Goal: Information Seeking & Learning: Learn about a topic

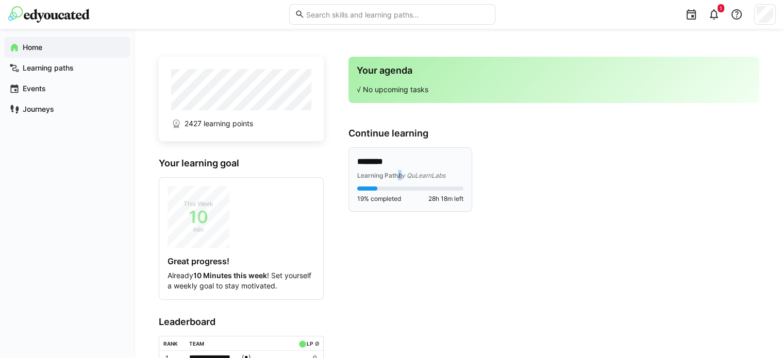
click at [399, 174] on span "by QuLearnLabs" at bounding box center [421, 176] width 47 height 8
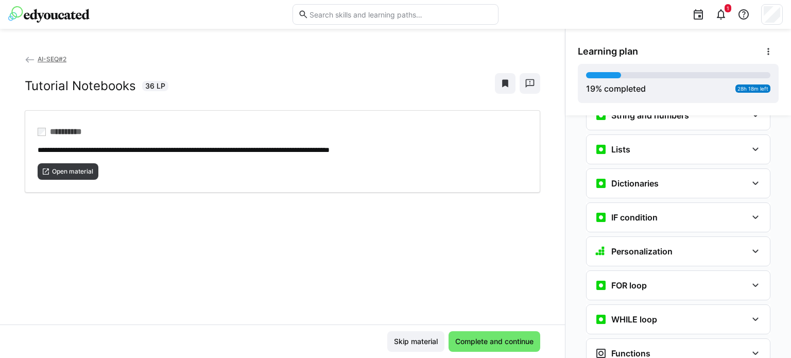
scroll to position [849, 0]
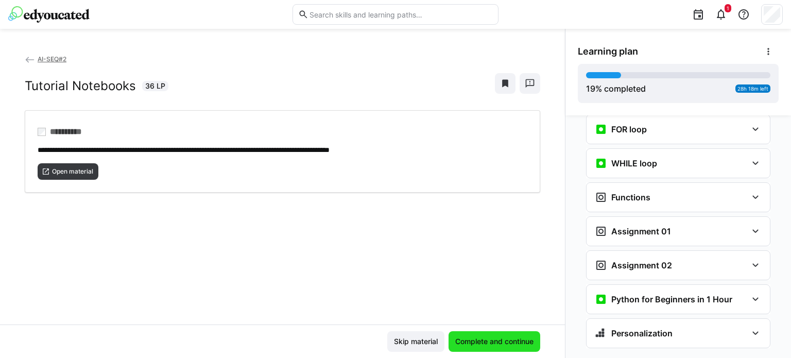
click at [494, 344] on span "Complete and continue" at bounding box center [494, 341] width 81 height 10
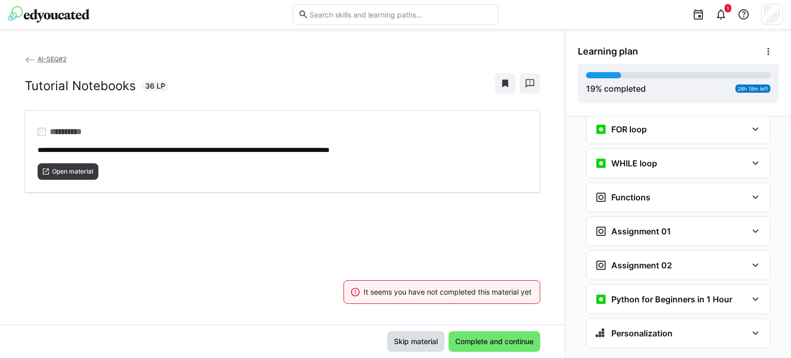
click at [422, 346] on span "Skip material" at bounding box center [416, 341] width 47 height 10
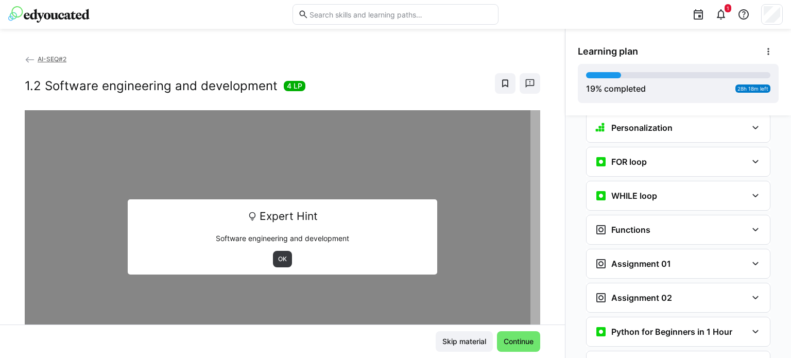
scroll to position [896, 0]
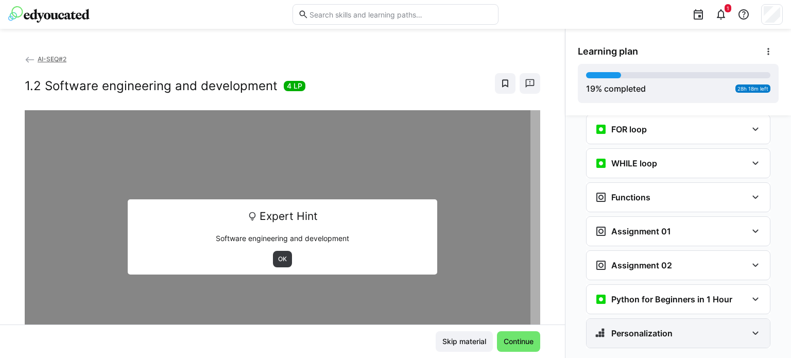
click at [686, 327] on div "Personalization" at bounding box center [671, 333] width 152 height 12
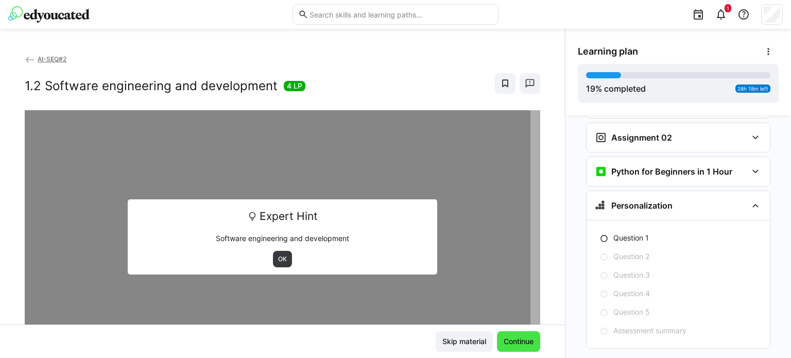
click at [524, 349] on span "Continue" at bounding box center [518, 341] width 43 height 21
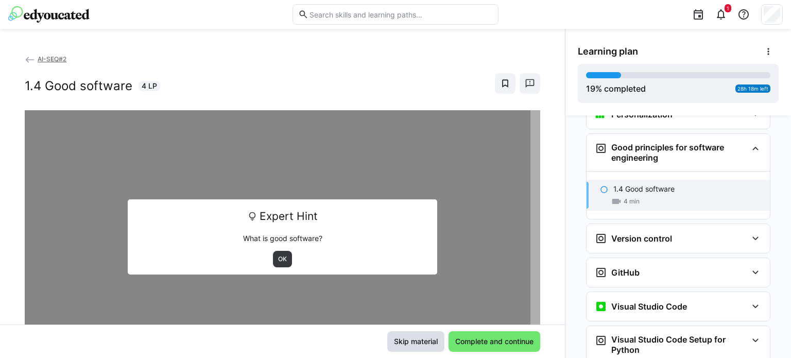
click at [426, 345] on span "Skip material" at bounding box center [416, 341] width 47 height 10
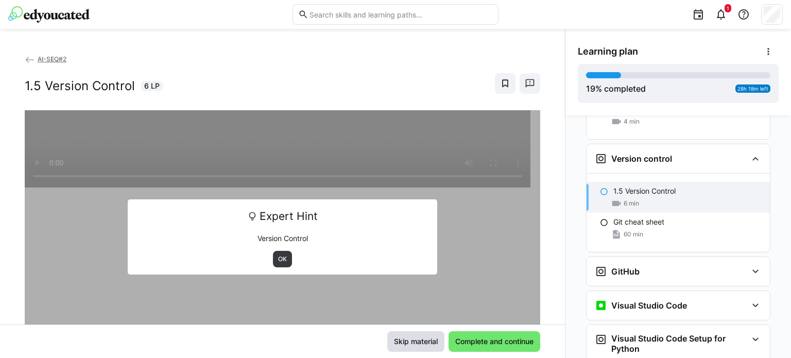
click at [426, 345] on span "Skip material" at bounding box center [416, 341] width 47 height 10
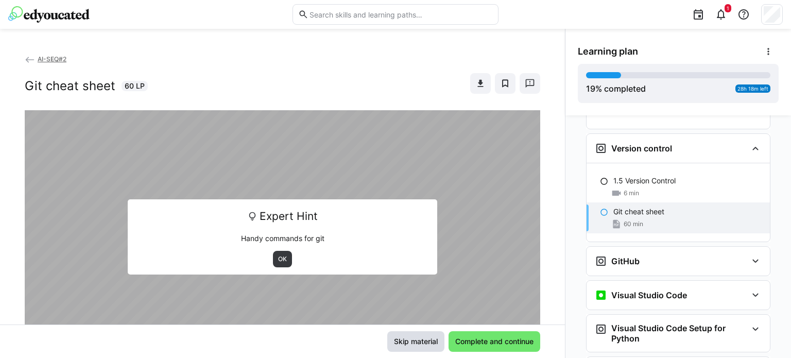
click at [426, 345] on span "Skip material" at bounding box center [416, 341] width 47 height 10
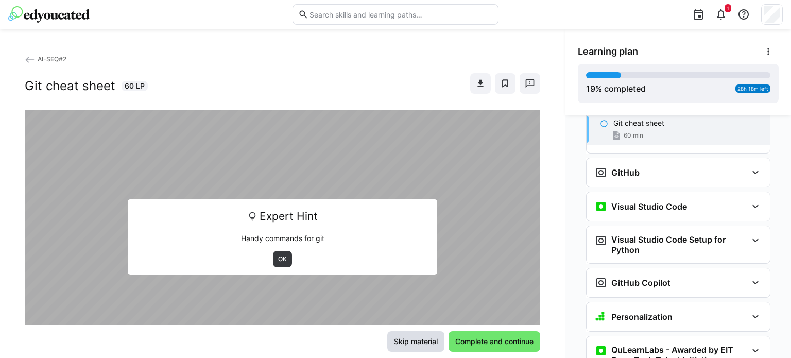
click at [426, 345] on span "Skip material" at bounding box center [416, 341] width 47 height 10
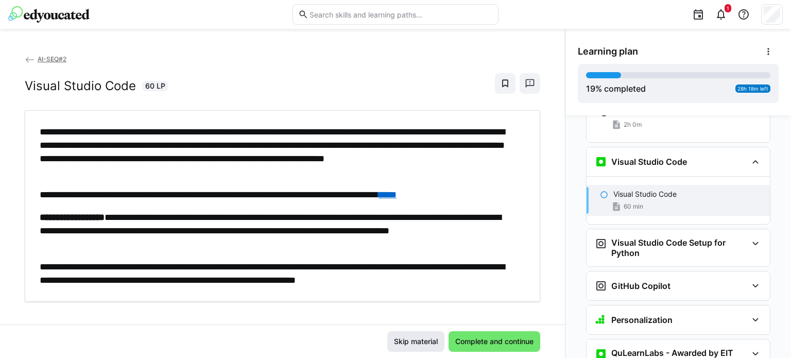
click at [426, 345] on span "Skip material" at bounding box center [416, 341] width 47 height 10
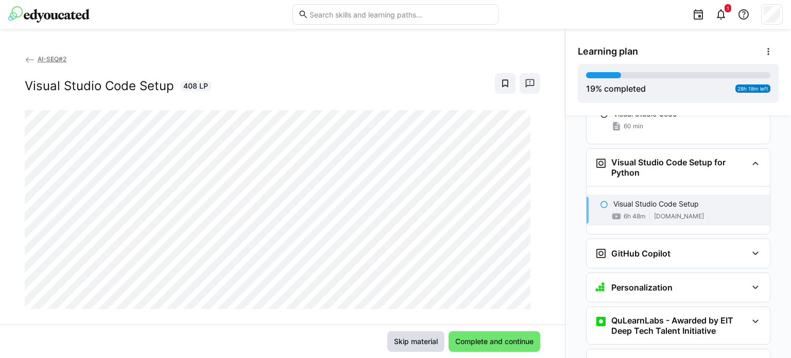
click at [426, 345] on span "Skip material" at bounding box center [416, 341] width 47 height 10
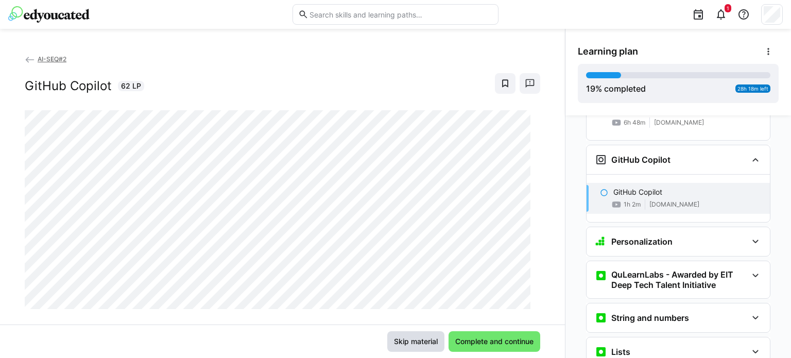
click at [426, 345] on span "Skip material" at bounding box center [416, 341] width 47 height 10
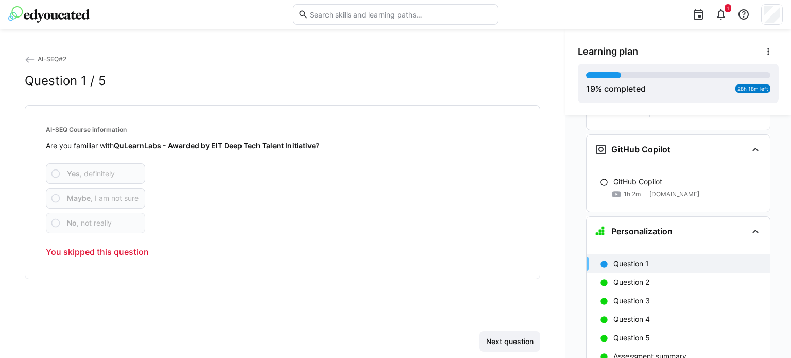
scroll to position [948, 0]
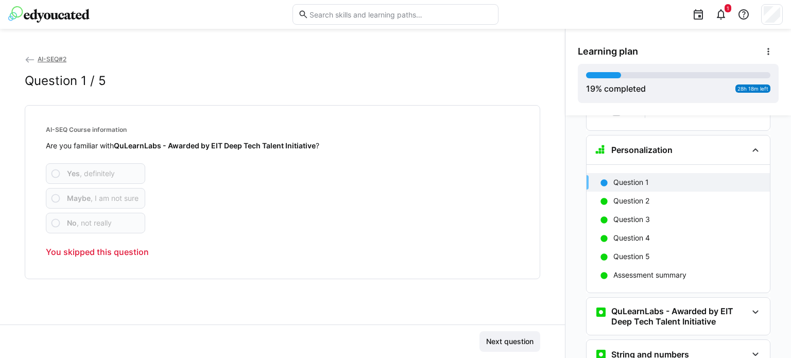
click at [426, 345] on div "Next question" at bounding box center [283, 341] width 516 height 21
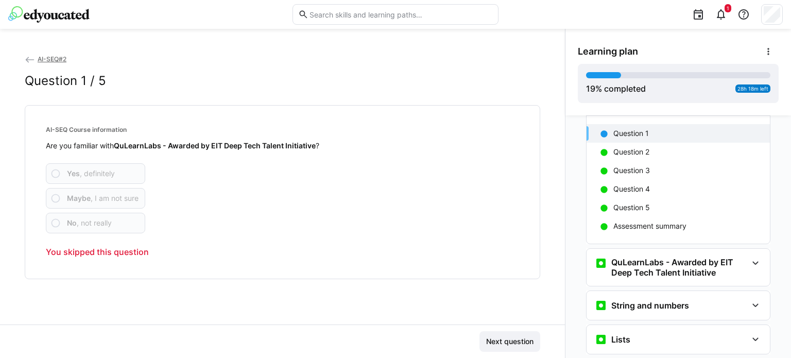
scroll to position [1206, 0]
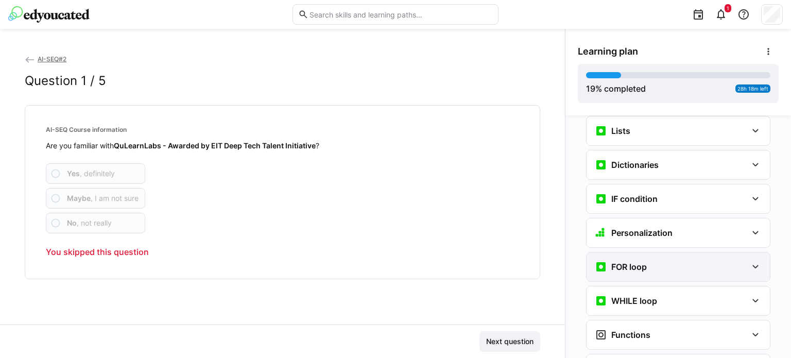
click at [652, 261] on div "FOR loop" at bounding box center [671, 267] width 152 height 12
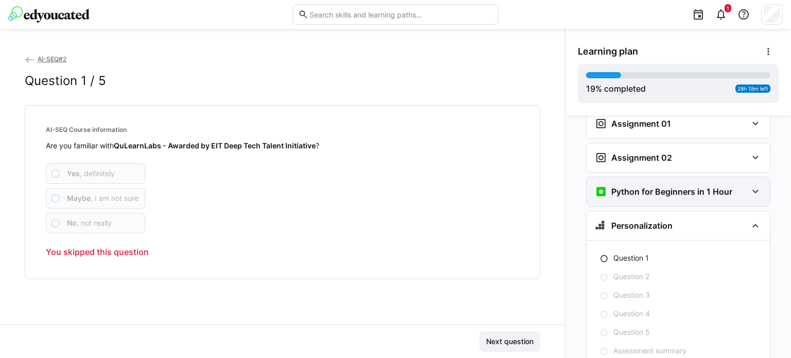
scroll to position [1496, 0]
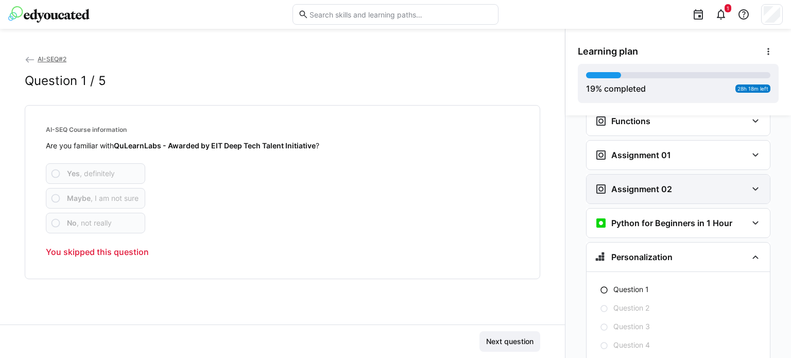
click at [666, 184] on h3 "Assignment 02" at bounding box center [642, 189] width 61 height 10
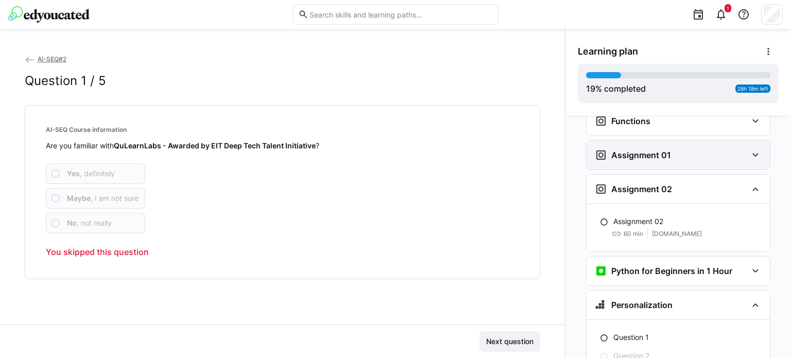
click at [646, 150] on h3 "Assignment 01" at bounding box center [642, 155] width 60 height 10
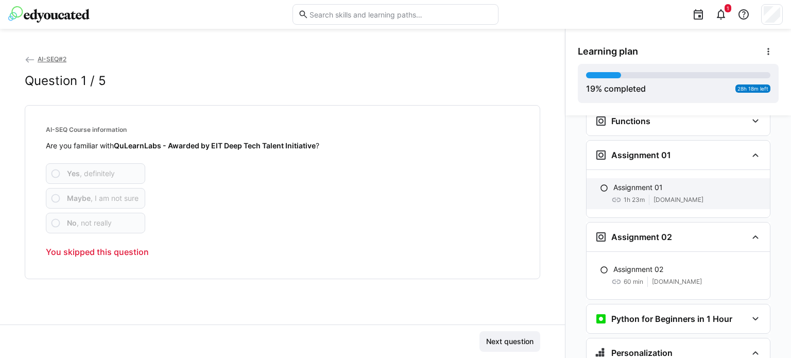
click at [651, 178] on div "Assignment 01 1h 23m [DOMAIN_NAME]" at bounding box center [678, 193] width 183 height 31
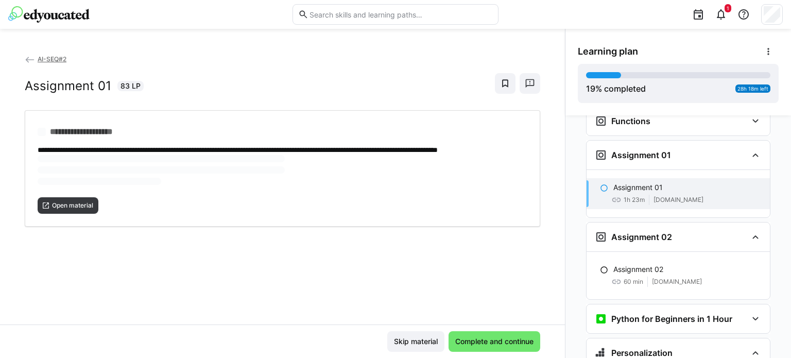
scroll to position [1500, 0]
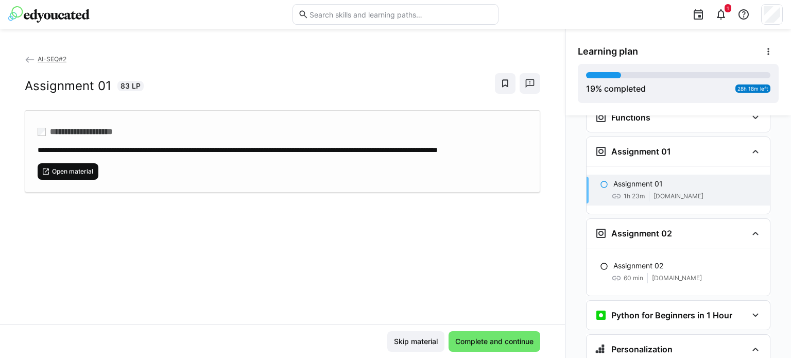
click at [71, 176] on span "Open material" at bounding box center [72, 171] width 43 height 8
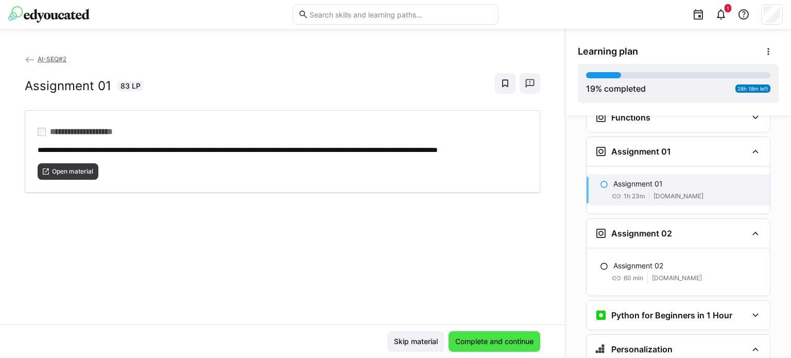
click at [523, 345] on span "Complete and continue" at bounding box center [494, 341] width 81 height 10
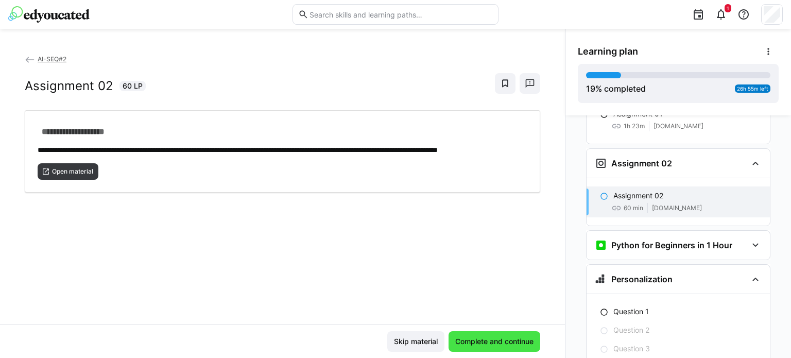
scroll to position [1581, 0]
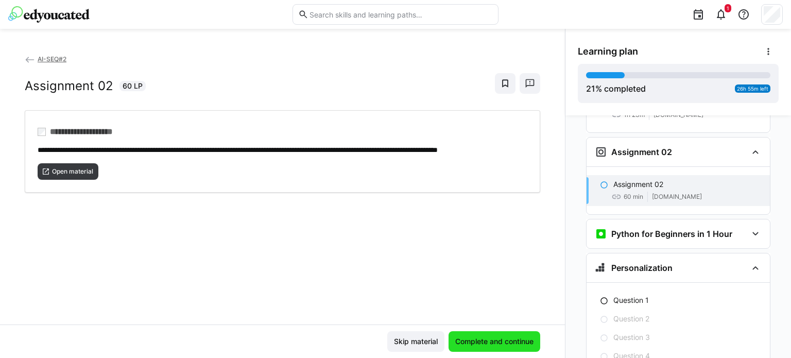
click at [523, 345] on span "Complete and continue" at bounding box center [494, 341] width 81 height 10
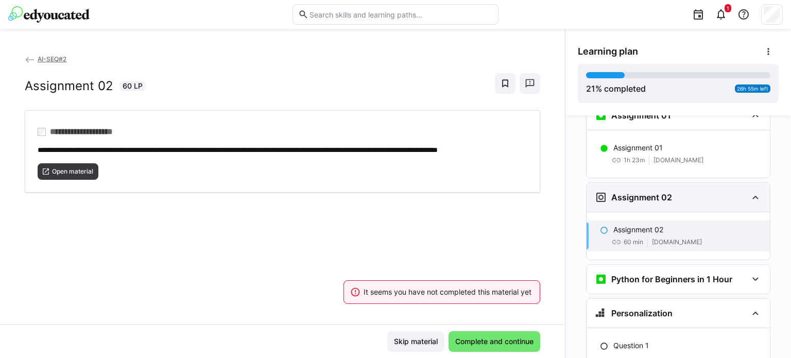
scroll to position [1478, 0]
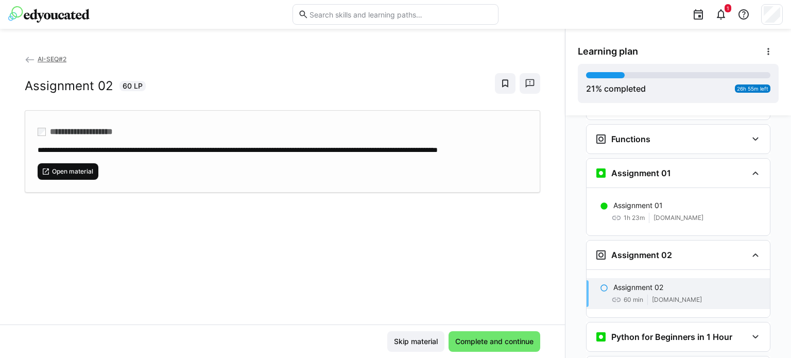
click at [67, 176] on span "Open material" at bounding box center [72, 171] width 43 height 8
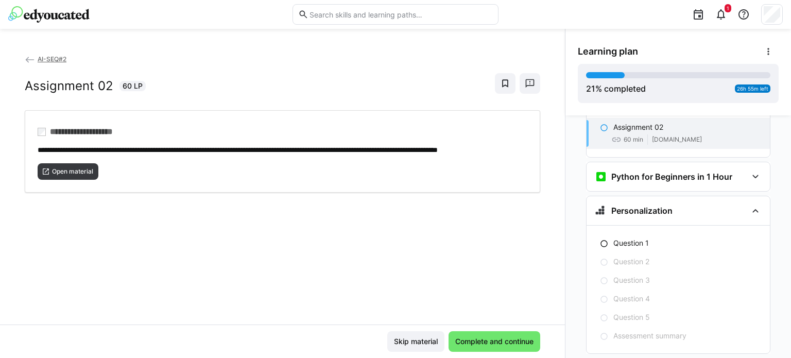
scroll to position [1644, 0]
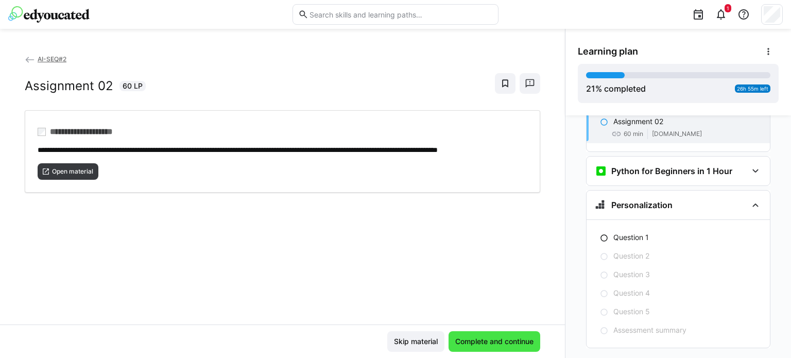
click at [503, 341] on span "Complete and continue" at bounding box center [494, 341] width 81 height 10
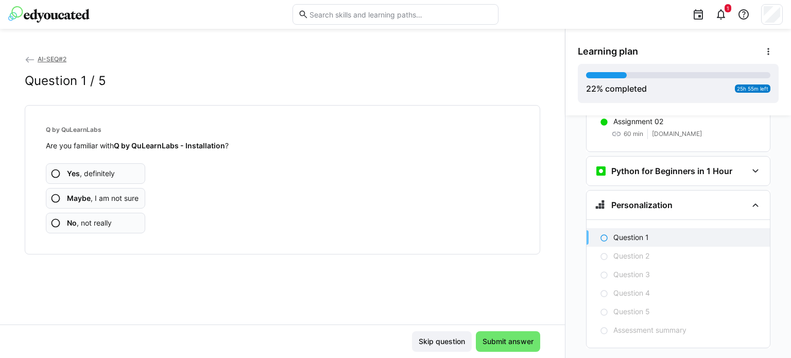
click at [126, 222] on app-assessment-question-radio "No , not really" at bounding box center [95, 223] width 99 height 21
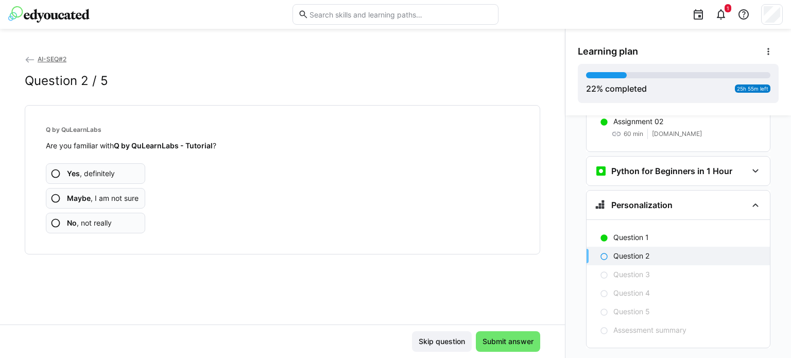
click at [126, 225] on app-assessment-question-radio "No , not really" at bounding box center [95, 223] width 99 height 21
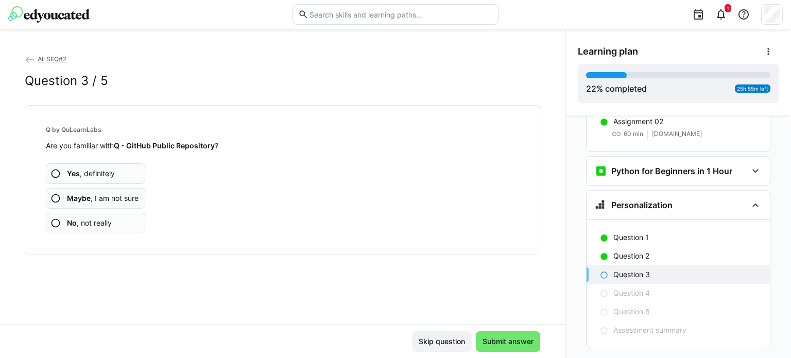
click at [111, 222] on span "No , not really" at bounding box center [89, 223] width 45 height 10
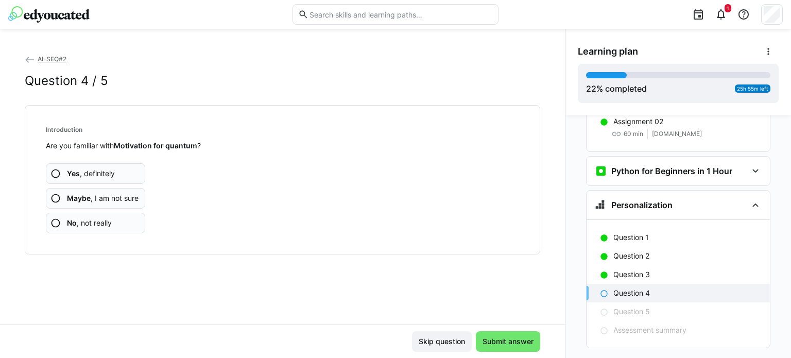
click at [109, 196] on span "Maybe , I am not sure" at bounding box center [103, 198] width 72 height 10
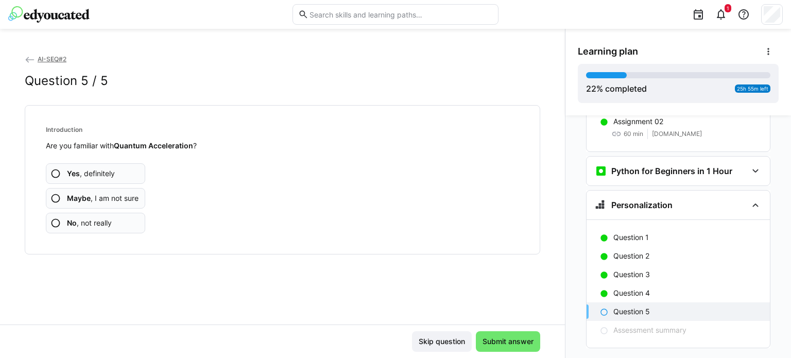
click at [128, 197] on span "Maybe , I am not sure" at bounding box center [103, 198] width 72 height 10
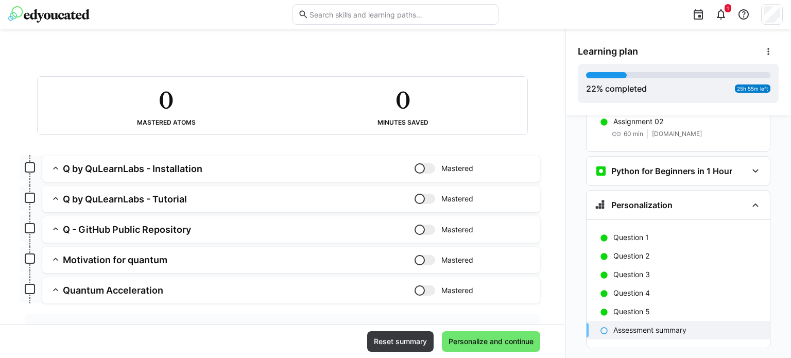
scroll to position [92, 0]
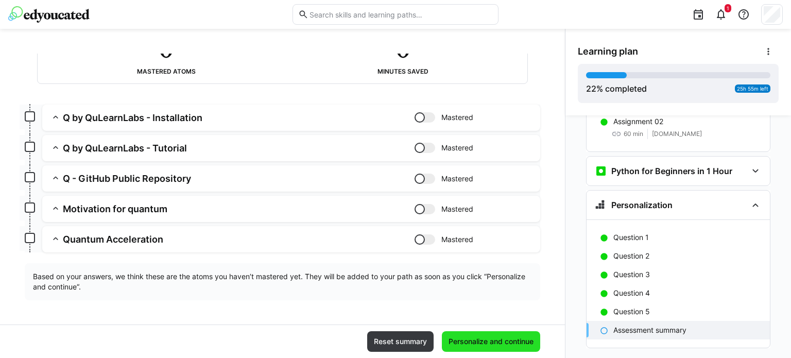
click at [502, 343] on span "Personalize and continue" at bounding box center [491, 341] width 88 height 10
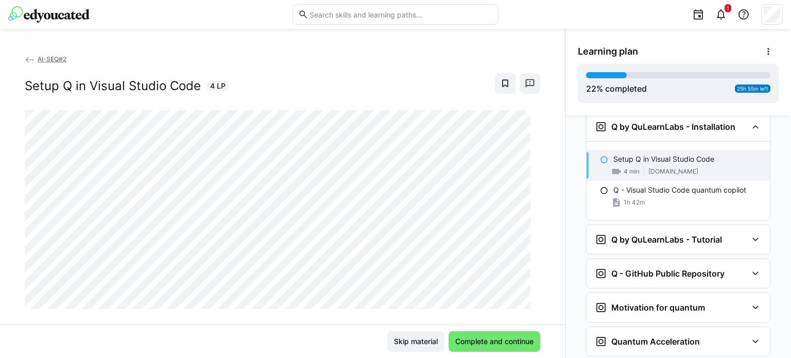
scroll to position [1616, 0]
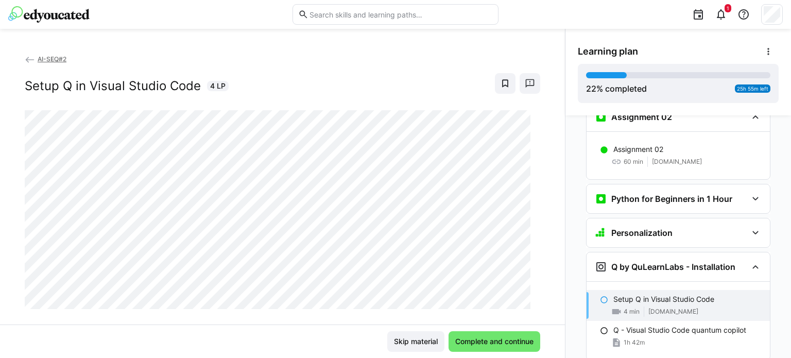
drag, startPoint x: 614, startPoint y: 50, endPoint x: 674, endPoint y: 45, distance: 60.5
click at [617, 51] on span "Learning plan" at bounding box center [608, 51] width 60 height 11
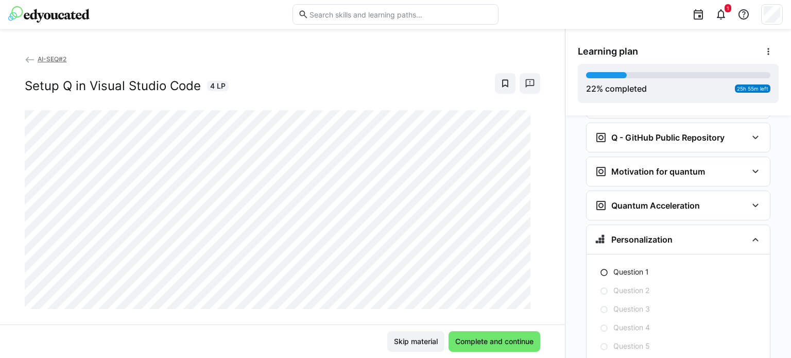
scroll to position [1925, 0]
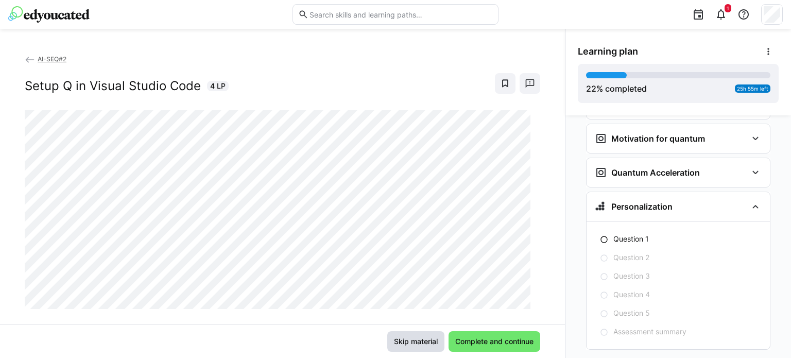
click at [417, 343] on span "Skip material" at bounding box center [416, 341] width 47 height 10
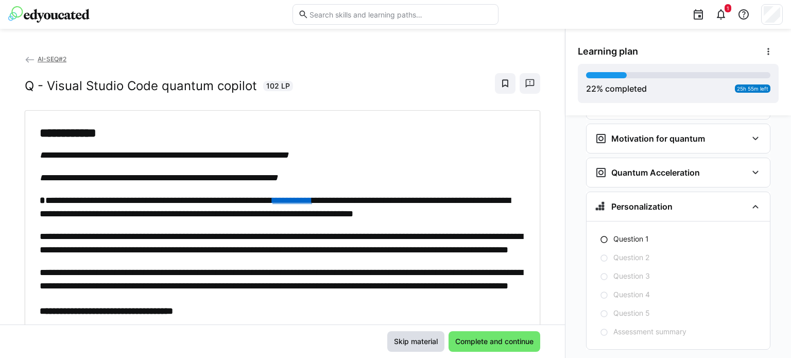
click at [417, 342] on span "Skip material" at bounding box center [416, 341] width 47 height 10
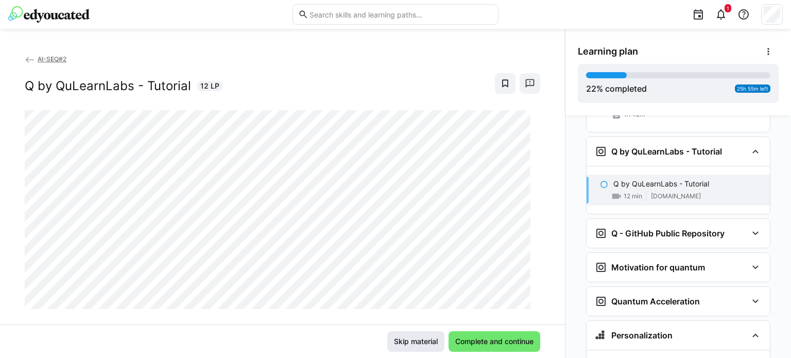
click at [417, 342] on span "Skip material" at bounding box center [416, 341] width 47 height 10
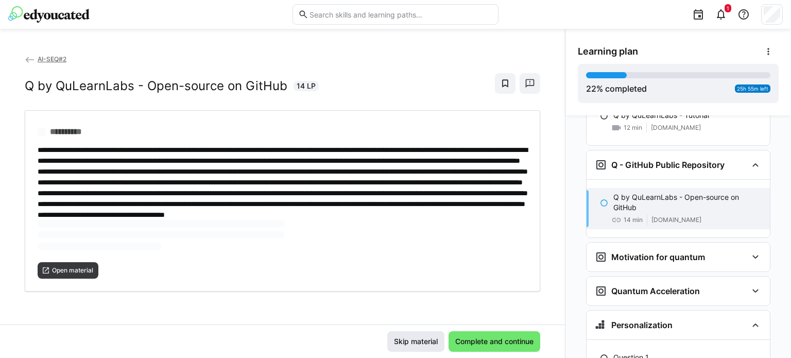
click at [417, 342] on span "Skip material" at bounding box center [416, 341] width 47 height 10
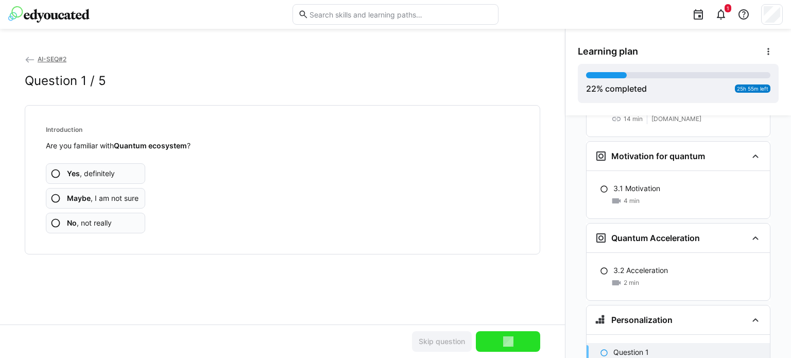
scroll to position [2080, 0]
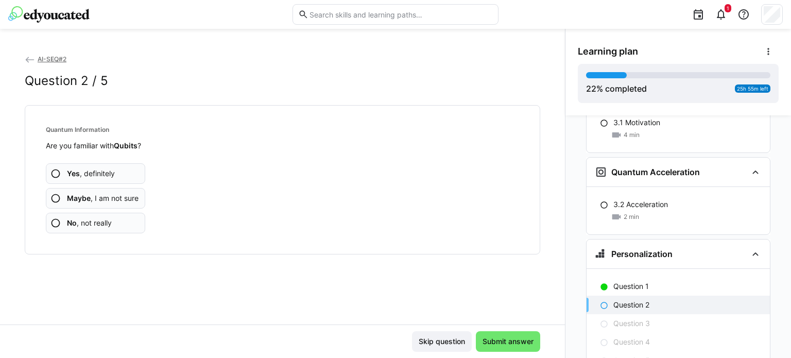
click at [417, 342] on span "Skip question" at bounding box center [441, 341] width 49 height 10
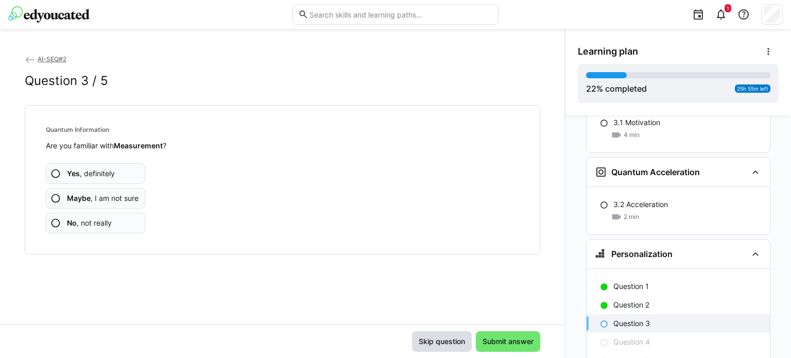
click at [419, 343] on span "Skip question" at bounding box center [441, 341] width 49 height 10
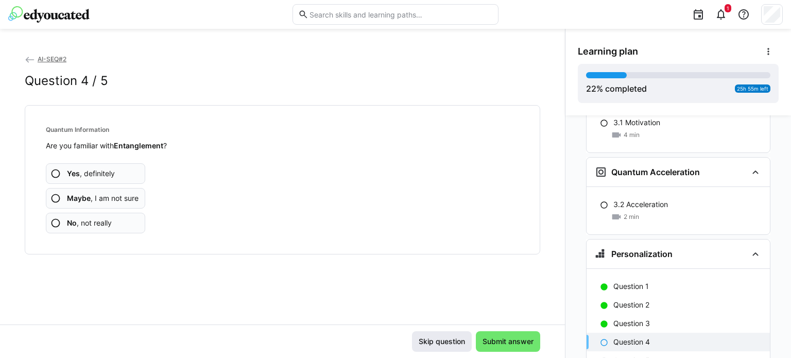
click at [423, 345] on span "Skip question" at bounding box center [441, 341] width 49 height 10
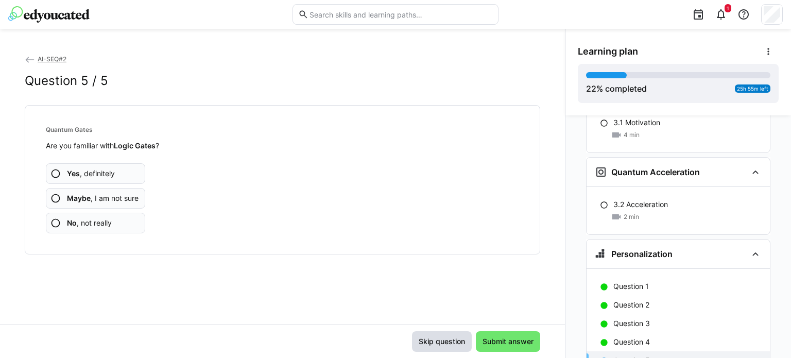
click at [423, 345] on span "Skip question" at bounding box center [441, 341] width 49 height 10
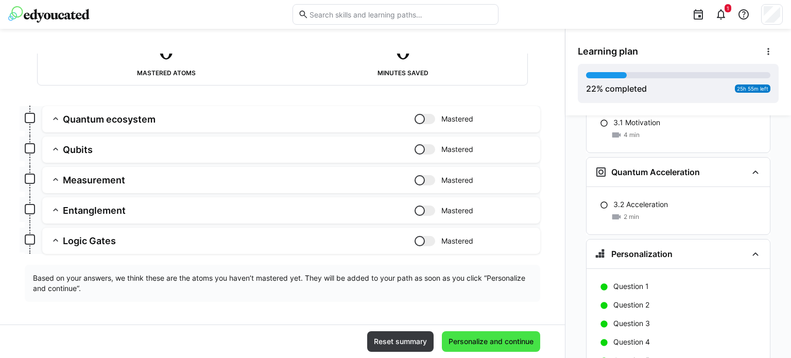
scroll to position [92, 0]
click at [478, 341] on span "Personalize and continue" at bounding box center [491, 341] width 88 height 10
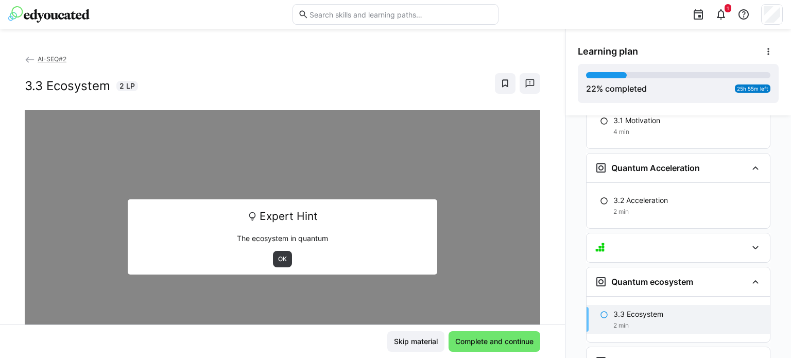
drag, startPoint x: 272, startPoint y: 253, endPoint x: 514, endPoint y: 255, distance: 242.7
click at [273, 255] on span "OK" at bounding box center [282, 259] width 19 height 16
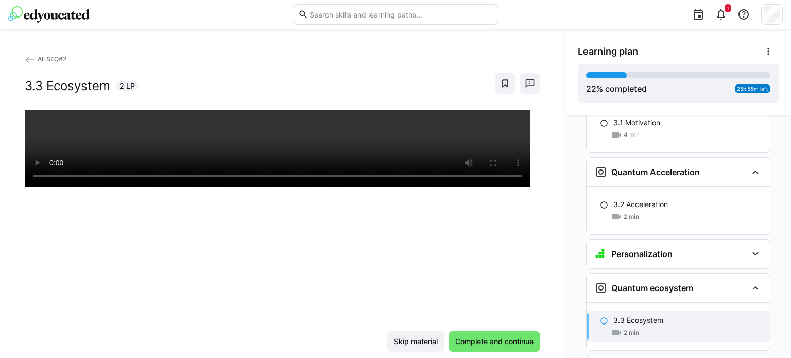
scroll to position [2378, 0]
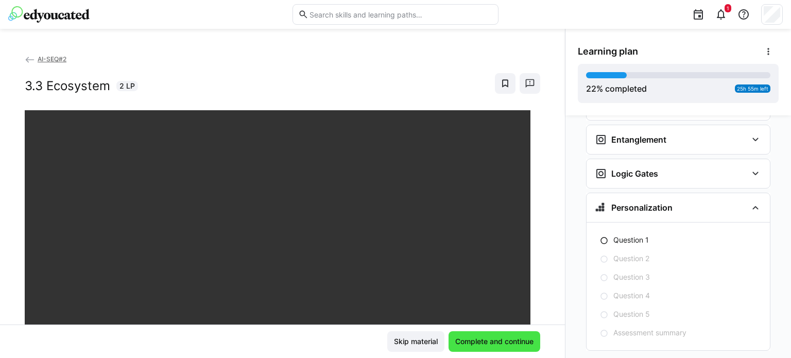
click at [530, 337] on span "Complete and continue" at bounding box center [494, 341] width 81 height 10
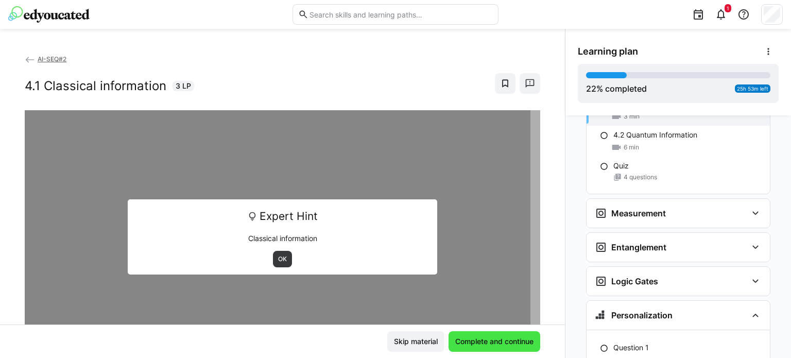
click at [530, 337] on span "Complete and continue" at bounding box center [494, 341] width 81 height 10
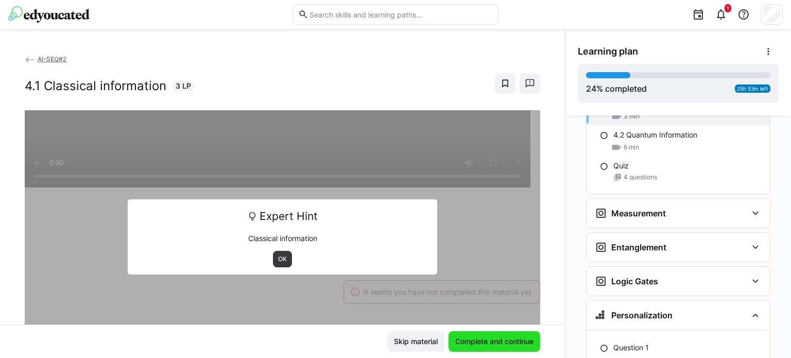
click at [530, 337] on span "Complete and continue" at bounding box center [494, 341] width 81 height 10
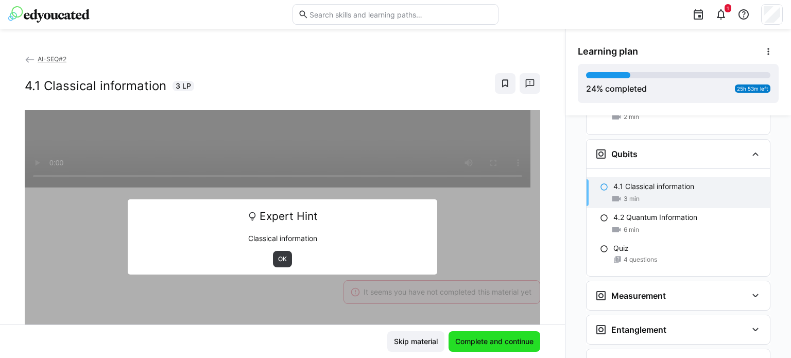
click at [530, 337] on span "Complete and continue" at bounding box center [494, 341] width 81 height 10
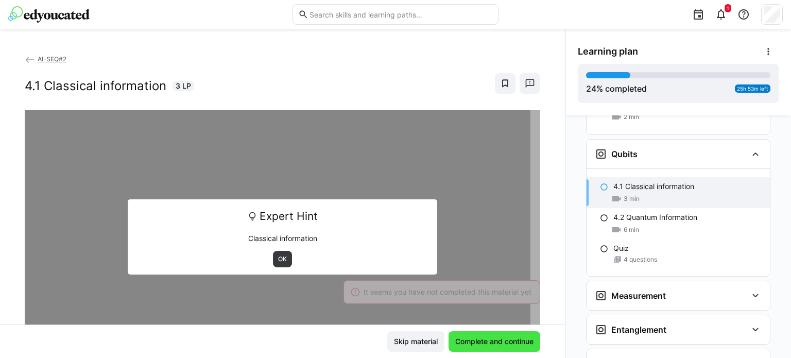
click at [527, 340] on span "Complete and continue" at bounding box center [494, 341] width 81 height 10
click at [525, 340] on span "Complete and continue" at bounding box center [494, 341] width 81 height 10
click at [285, 262] on span "OK" at bounding box center [282, 259] width 19 height 16
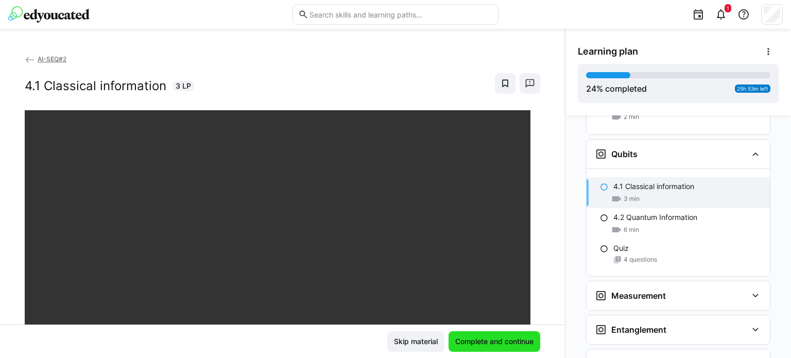
click at [523, 345] on span "Complete and continue" at bounding box center [494, 341] width 81 height 10
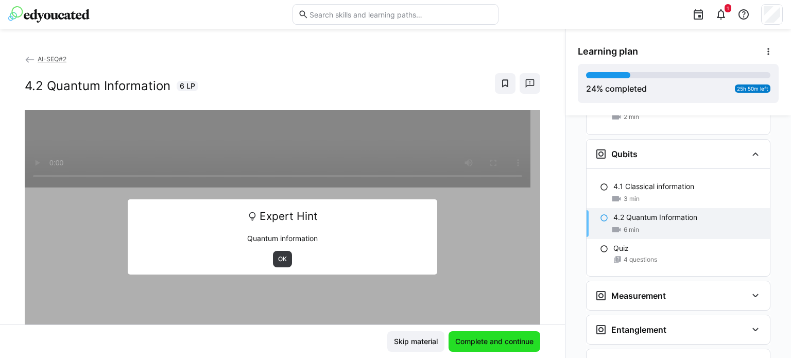
click at [523, 345] on span "Complete and continue" at bounding box center [494, 341] width 81 height 10
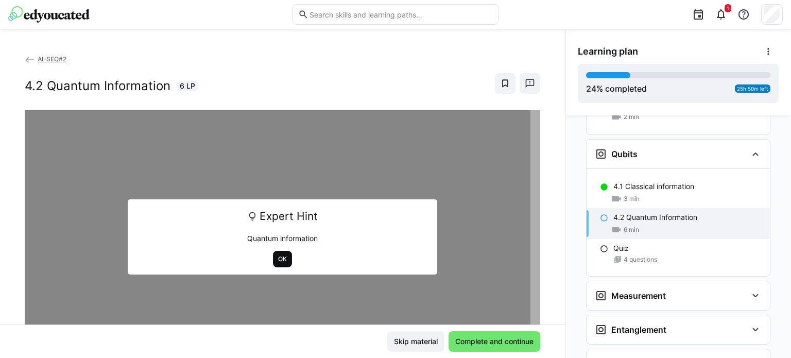
click at [276, 265] on span "OK" at bounding box center [282, 259] width 19 height 16
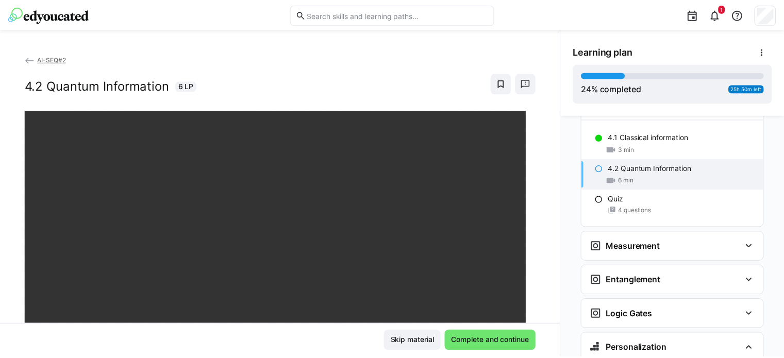
scroll to position [2486, 0]
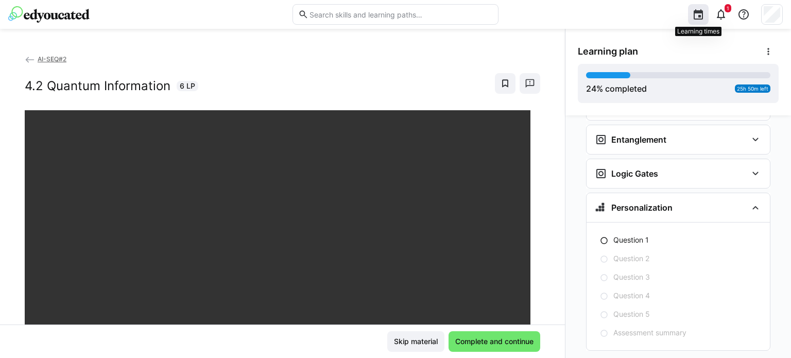
click at [696, 8] on eds-icon at bounding box center [698, 14] width 12 height 12
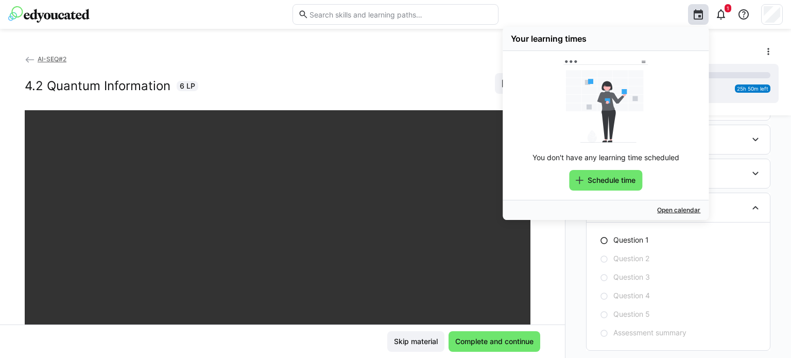
click at [45, 7] on img at bounding box center [48, 14] width 81 height 16
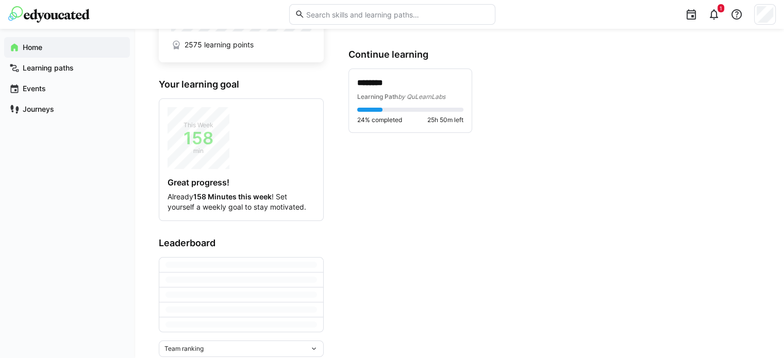
scroll to position [90, 0]
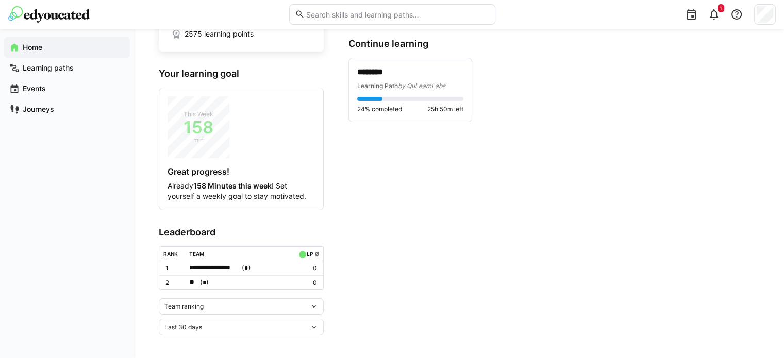
click at [286, 303] on div "Team ranking" at bounding box center [236, 306] width 145 height 7
click at [243, 327] on div "Last 30 days" at bounding box center [236, 327] width 145 height 7
click at [244, 325] on div "Last 30 days" at bounding box center [236, 327] width 145 height 7
click at [244, 303] on div "Team ranking" at bounding box center [236, 306] width 145 height 7
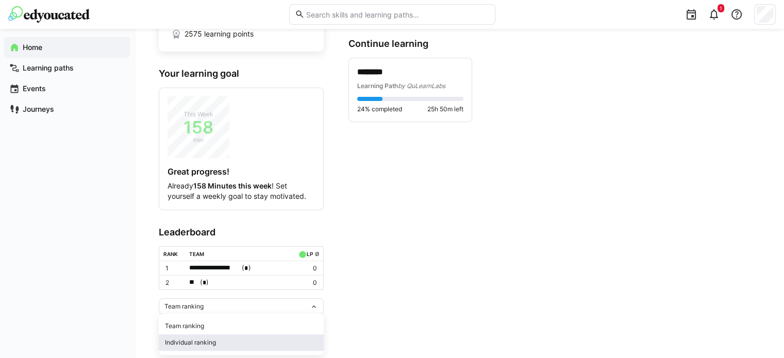
click at [229, 335] on span "Individual ranking" at bounding box center [241, 342] width 165 height 16
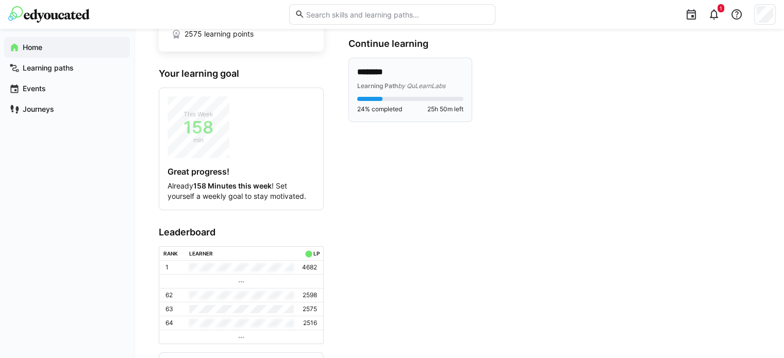
click at [394, 103] on div "24% completed 25h 50m left" at bounding box center [410, 105] width 106 height 16
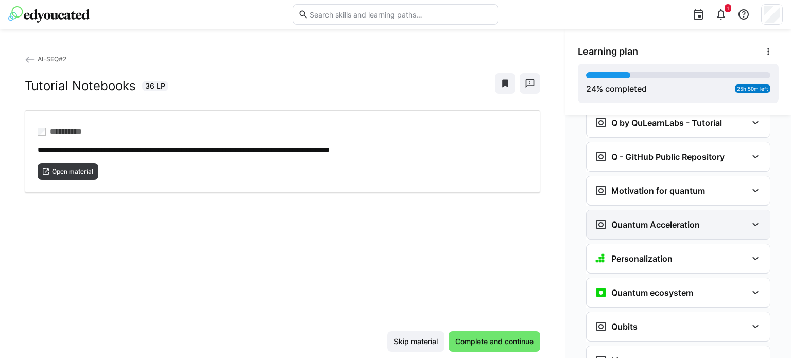
scroll to position [1254, 0]
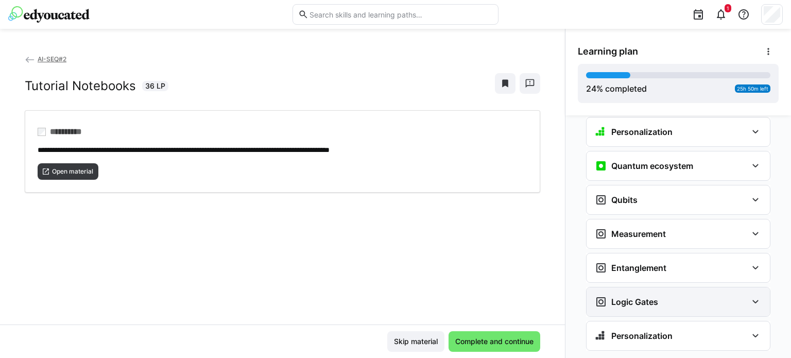
click at [681, 296] on div "Logic Gates" at bounding box center [671, 302] width 152 height 12
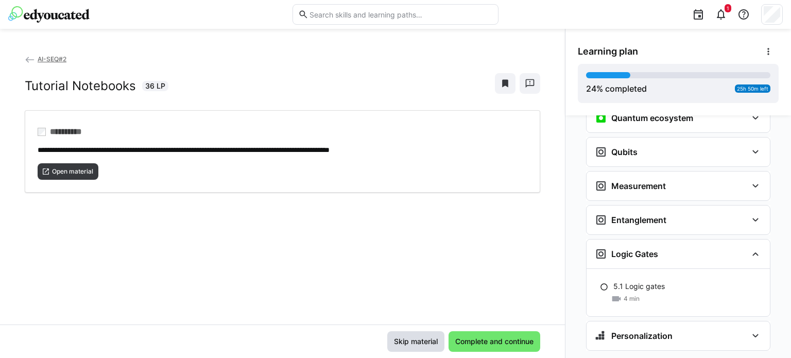
click at [415, 340] on span "Skip material" at bounding box center [416, 341] width 47 height 10
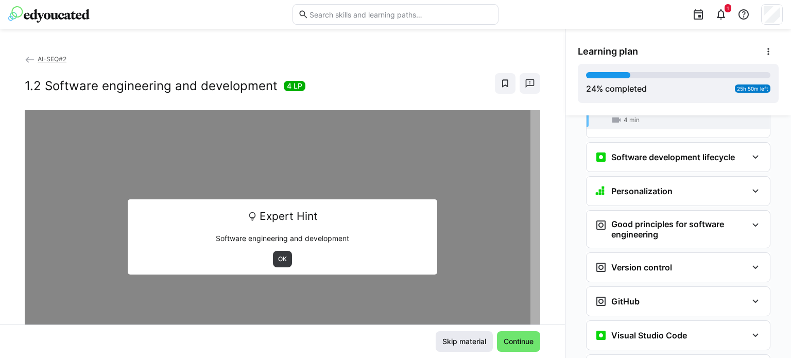
click at [415, 340] on div "Skip material Continue" at bounding box center [283, 341] width 516 height 21
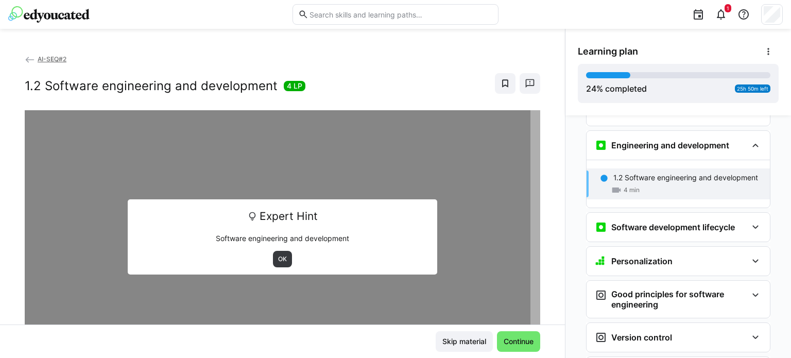
scroll to position [261, 0]
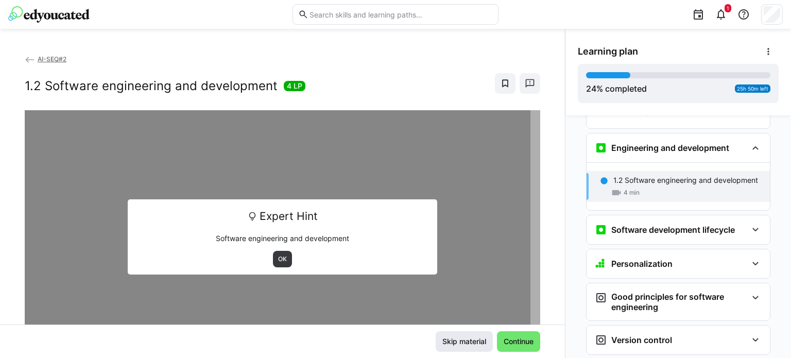
drag, startPoint x: 445, startPoint y: 333, endPoint x: 450, endPoint y: 339, distance: 7.3
click at [447, 336] on span "Skip material" at bounding box center [464, 341] width 57 height 21
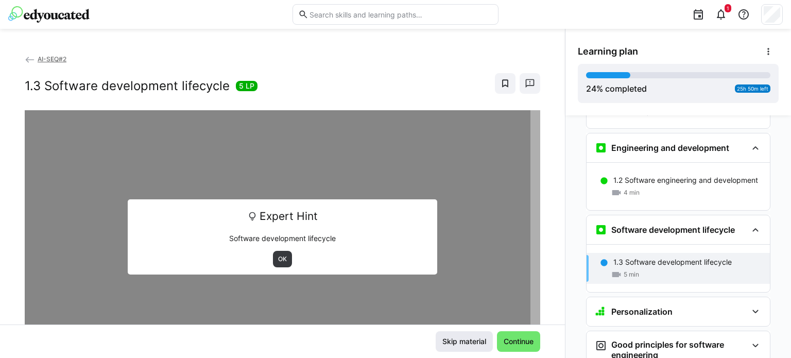
click at [450, 339] on span "Skip material" at bounding box center [464, 341] width 47 height 10
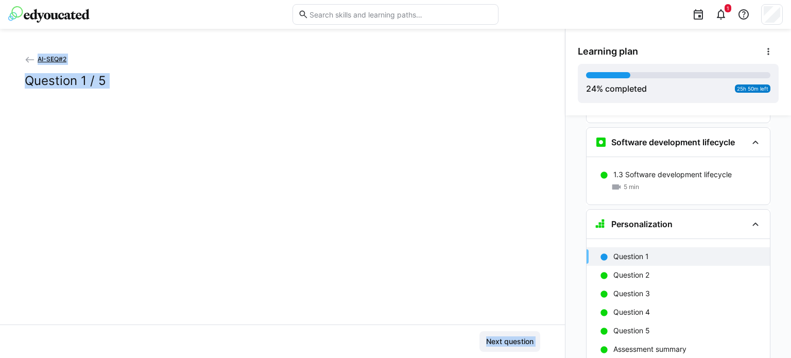
click at [450, 339] on div "Next question" at bounding box center [283, 341] width 516 height 21
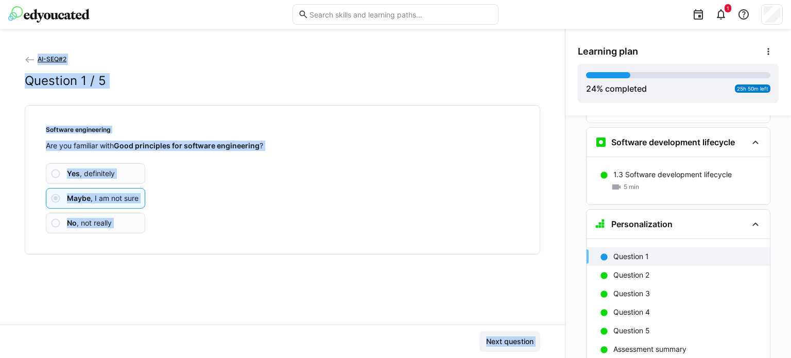
scroll to position [425, 0]
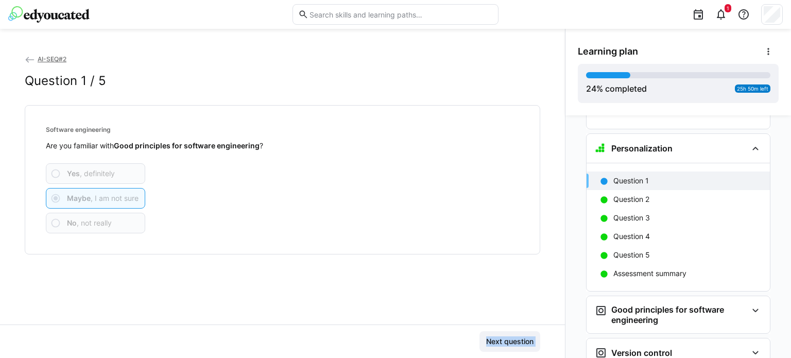
click at [450, 339] on div "Next question" at bounding box center [283, 341] width 516 height 21
click at [491, 340] on span "Next question" at bounding box center [510, 341] width 50 height 10
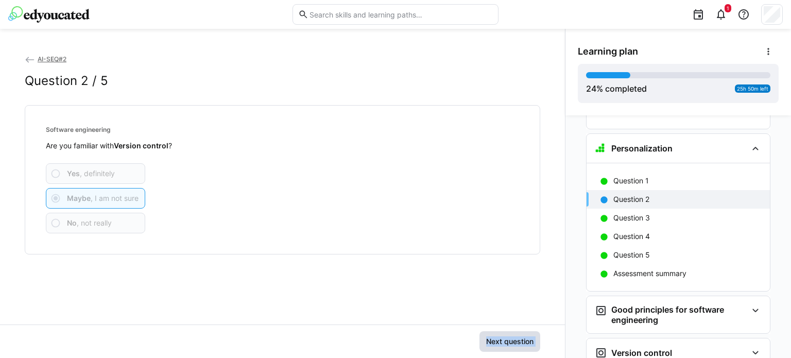
click at [491, 340] on span "Next question" at bounding box center [510, 341] width 50 height 10
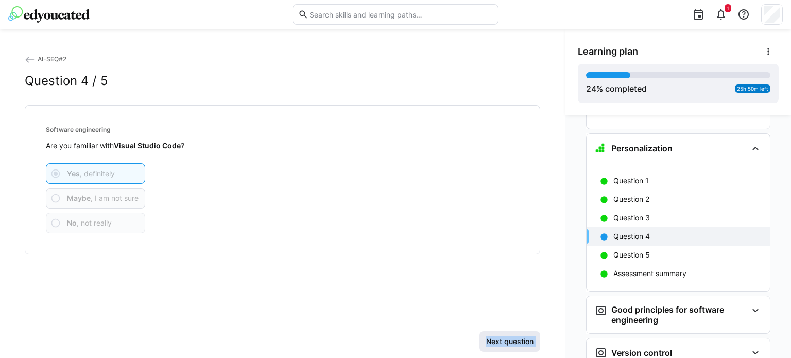
click at [491, 340] on span "Next question" at bounding box center [510, 341] width 50 height 10
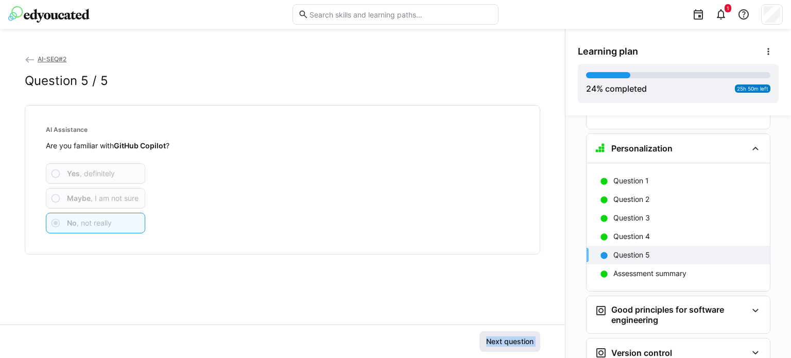
click at [491, 340] on span "Next question" at bounding box center [510, 341] width 50 height 10
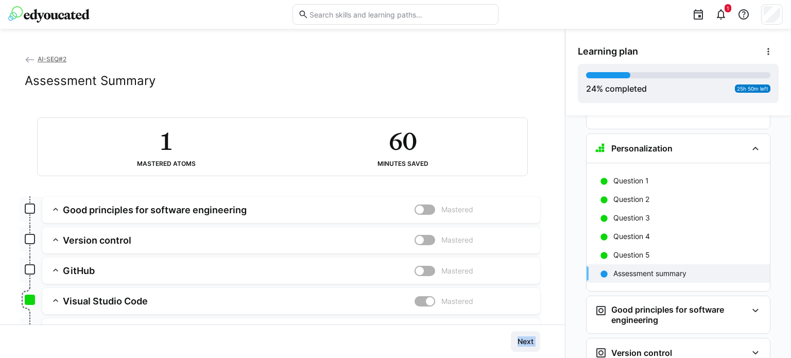
click at [491, 340] on div "Next" at bounding box center [283, 341] width 516 height 21
click at [516, 342] on span "Next" at bounding box center [525, 341] width 19 height 10
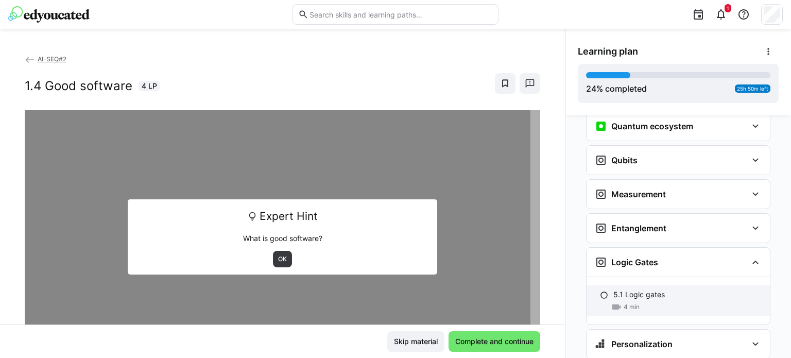
click at [664, 290] on div "5.1 Logic gates" at bounding box center [688, 295] width 148 height 10
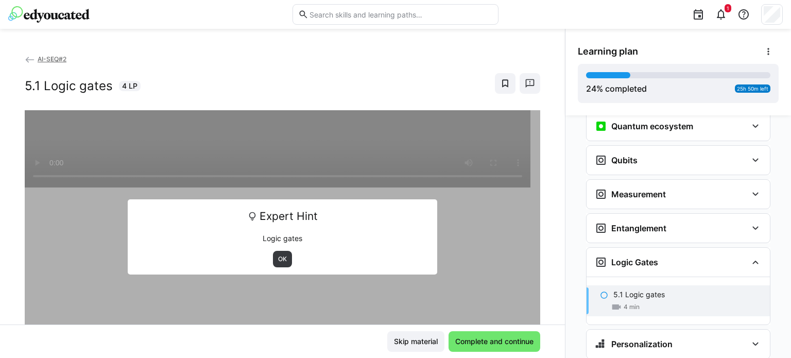
scroll to position [1574, 0]
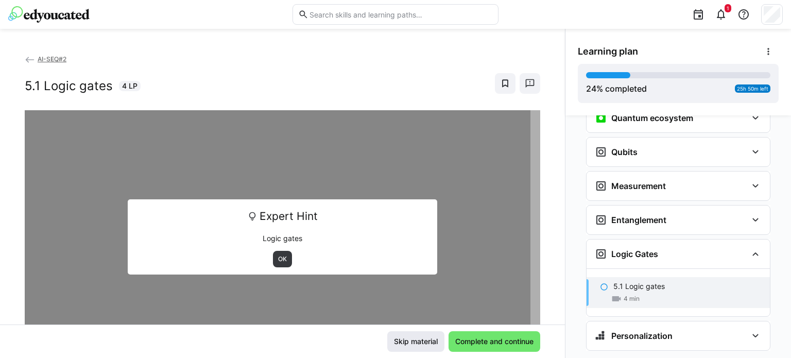
click at [413, 342] on span "Skip material" at bounding box center [416, 341] width 47 height 10
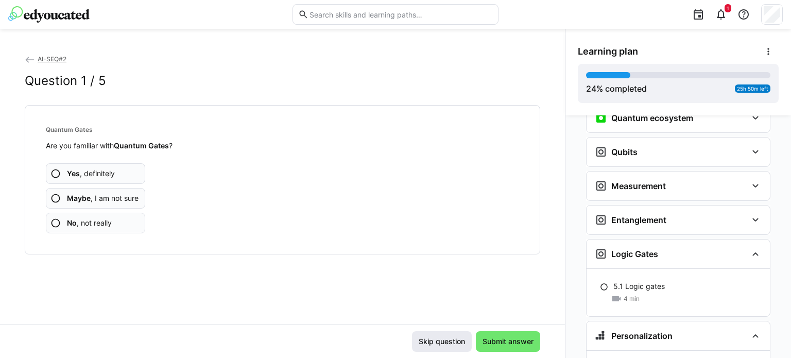
click at [431, 341] on span "Skip question" at bounding box center [441, 341] width 49 height 10
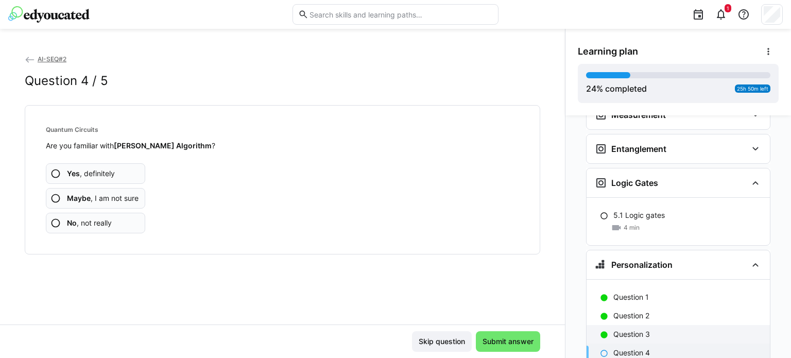
scroll to position [1702, 0]
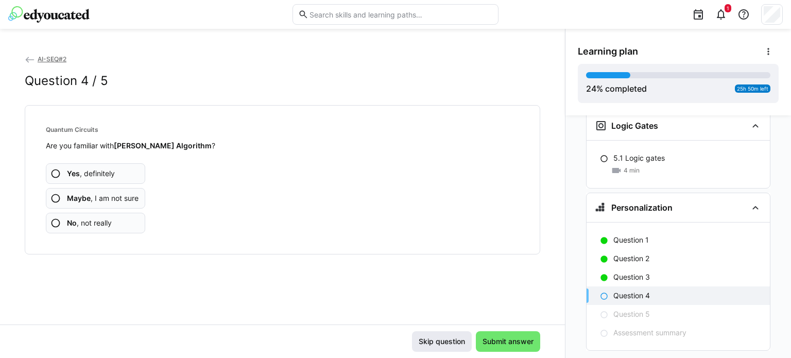
click at [436, 346] on span "Skip question" at bounding box center [441, 341] width 49 height 10
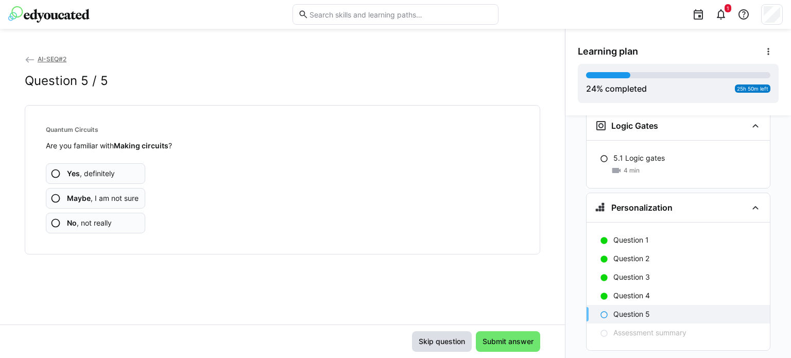
click at [437, 346] on span "Skip question" at bounding box center [441, 341] width 49 height 10
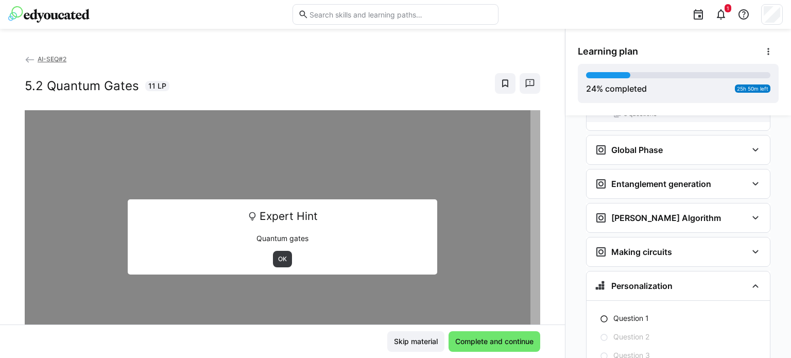
scroll to position [1961, 0]
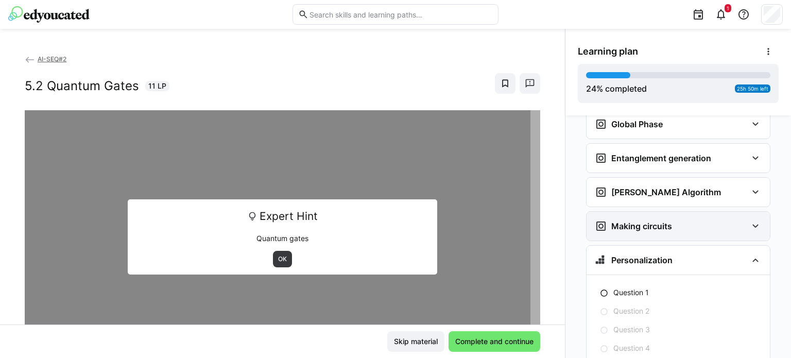
click at [638, 221] on h3 "Making circuits" at bounding box center [642, 226] width 61 height 10
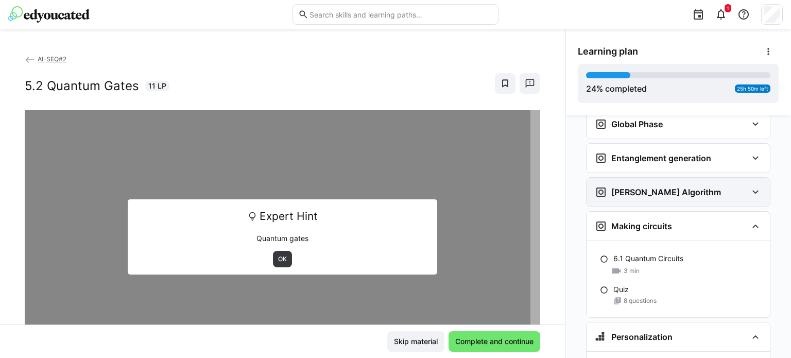
click at [646, 187] on h3 "[PERSON_NAME] Algorithm" at bounding box center [667, 192] width 110 height 10
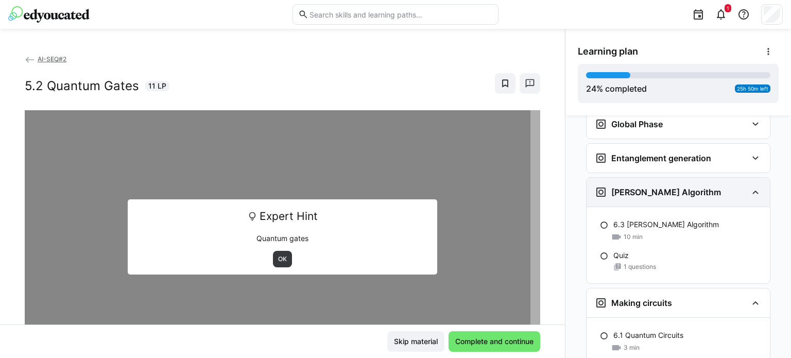
click at [663, 187] on h3 "[PERSON_NAME] Algorithm" at bounding box center [667, 192] width 110 height 10
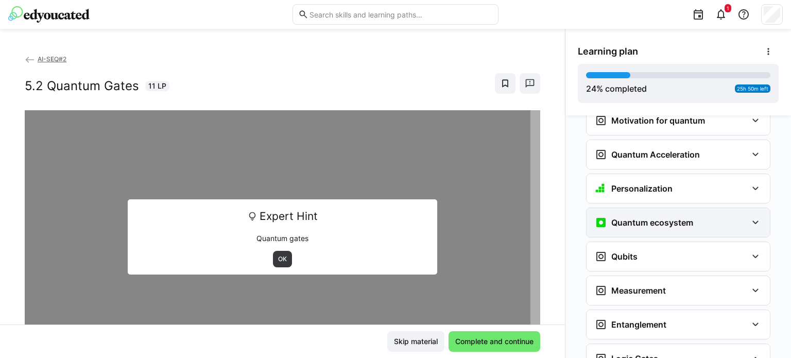
scroll to position [1446, 0]
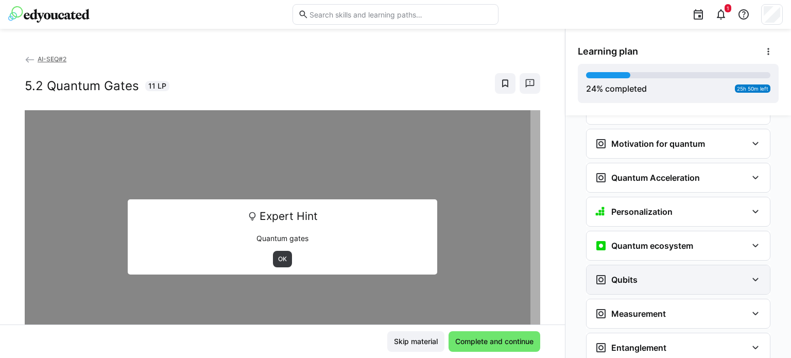
click at [695, 274] on div "Qubits" at bounding box center [671, 280] width 152 height 12
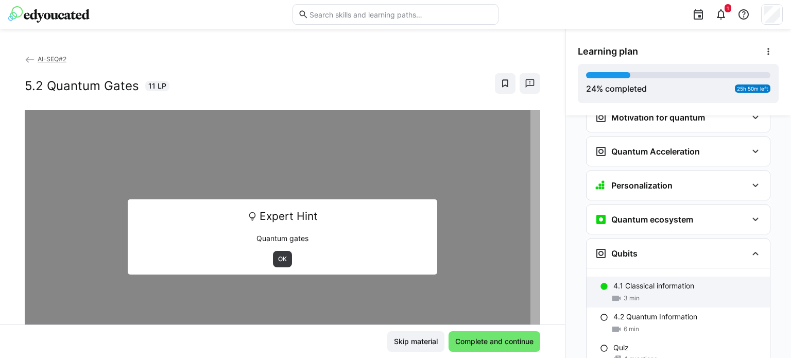
scroll to position [1498, 0]
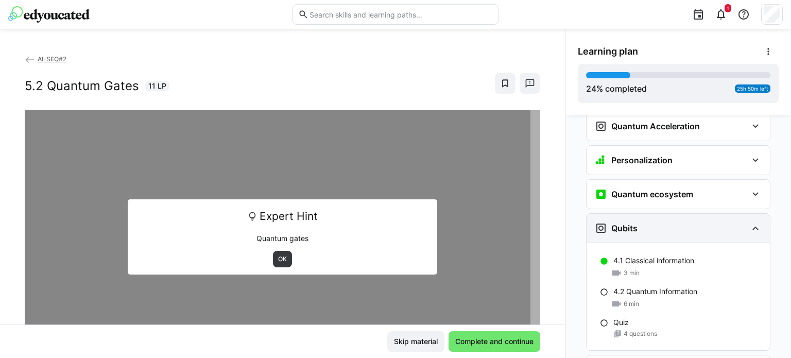
click at [685, 222] on div "Qubits" at bounding box center [671, 228] width 152 height 12
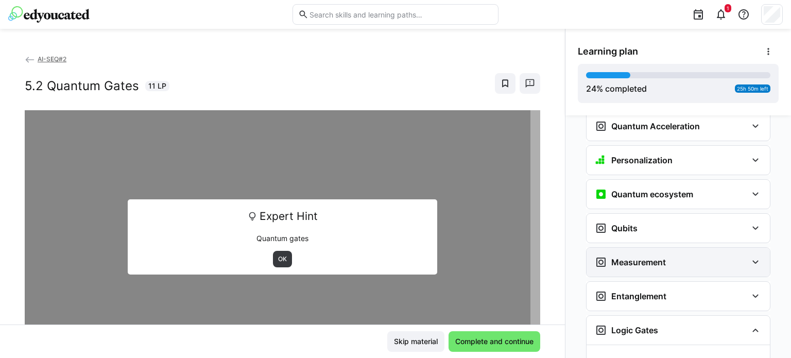
click at [697, 256] on div "Measurement" at bounding box center [671, 262] width 152 height 12
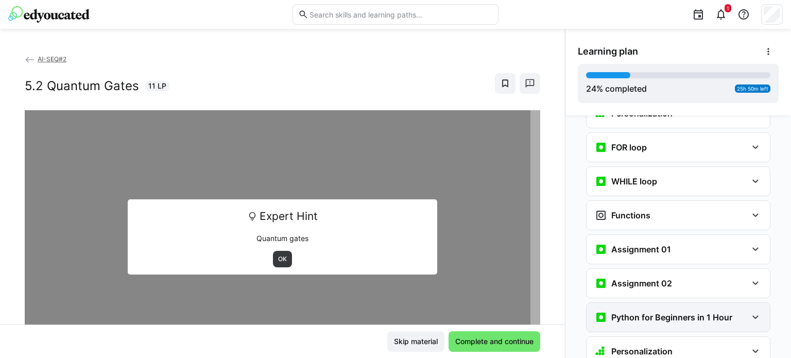
scroll to position [1085, 0]
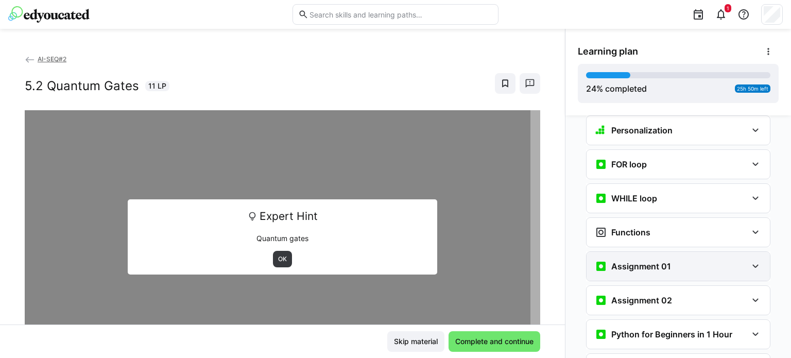
click at [699, 252] on div "Assignment 01" at bounding box center [678, 266] width 183 height 29
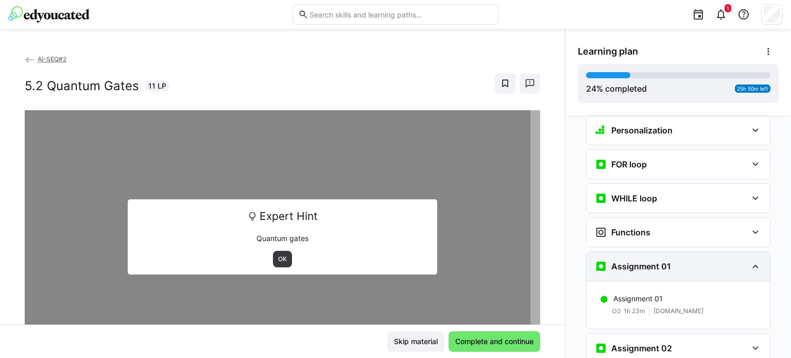
click at [700, 260] on div "Assignment 01" at bounding box center [671, 266] width 152 height 12
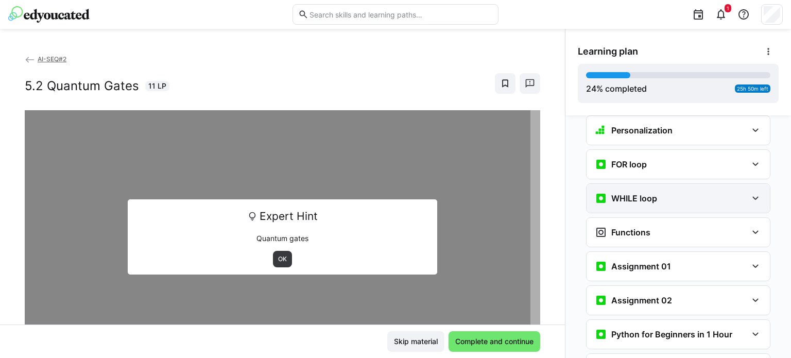
click at [700, 185] on div "WHILE loop" at bounding box center [678, 198] width 183 height 29
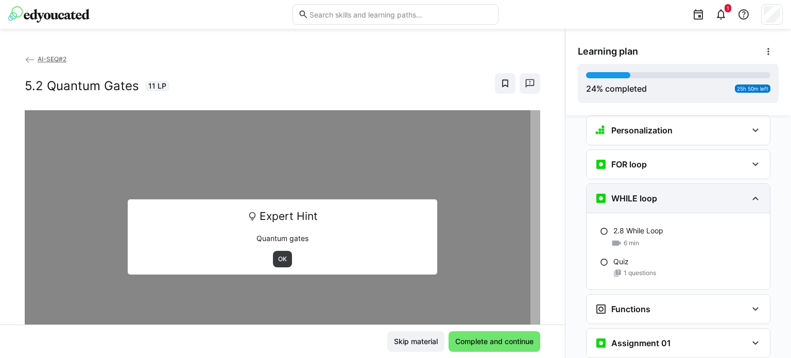
click at [699, 192] on div "WHILE loop" at bounding box center [671, 198] width 152 height 12
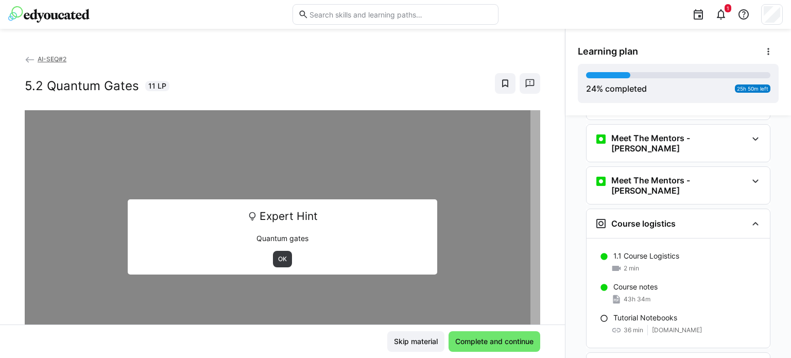
scroll to position [0, 0]
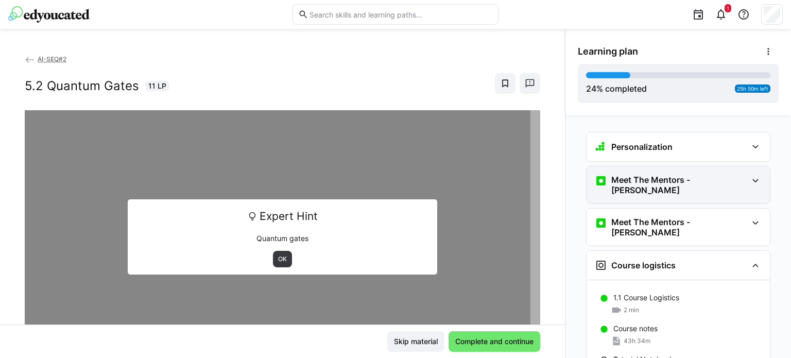
click at [750, 179] on eds-icon at bounding box center [756, 181] width 12 height 12
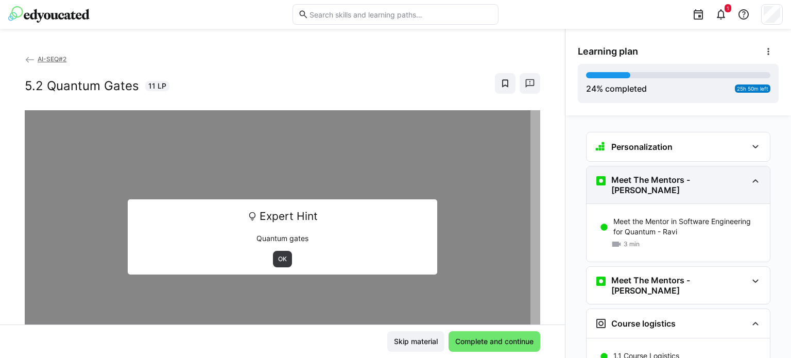
click at [750, 179] on eds-icon at bounding box center [756, 181] width 12 height 12
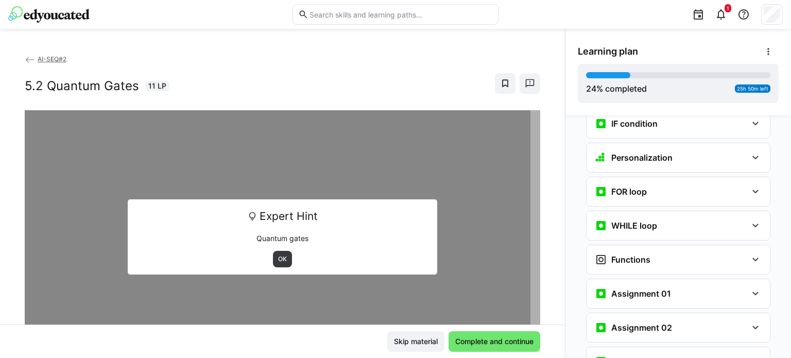
scroll to position [1082, 0]
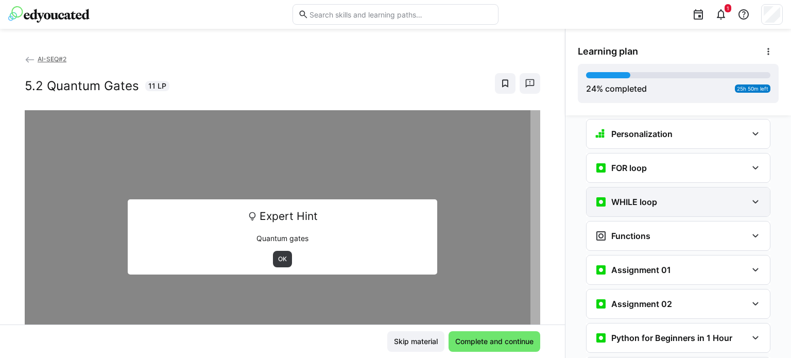
click at [740, 196] on div "WHILE loop" at bounding box center [671, 202] width 152 height 12
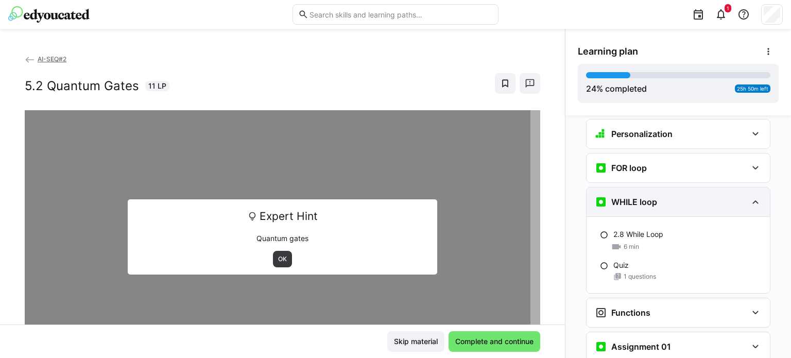
click at [740, 196] on div "WHILE loop" at bounding box center [671, 202] width 152 height 12
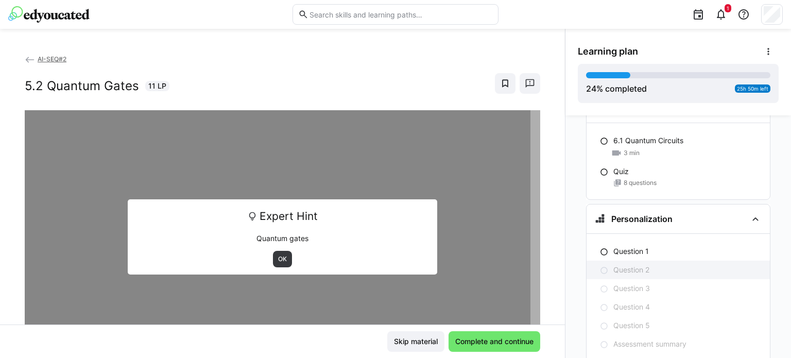
scroll to position [2090, 0]
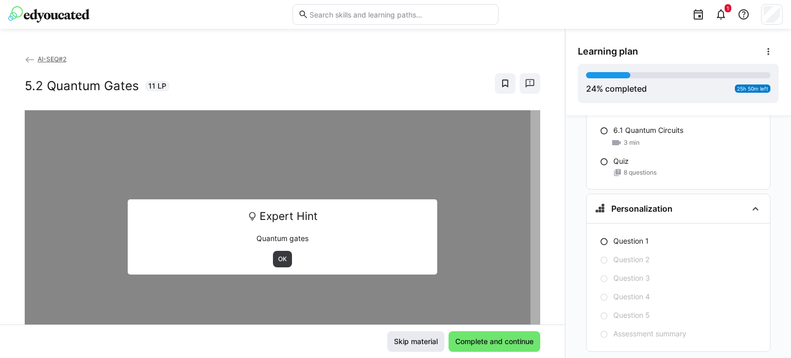
click at [409, 343] on span "Skip material" at bounding box center [416, 341] width 47 height 10
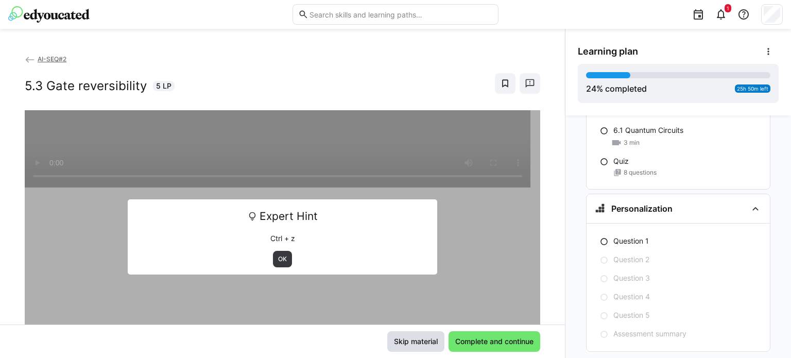
click at [409, 343] on span "Skip material" at bounding box center [416, 341] width 47 height 10
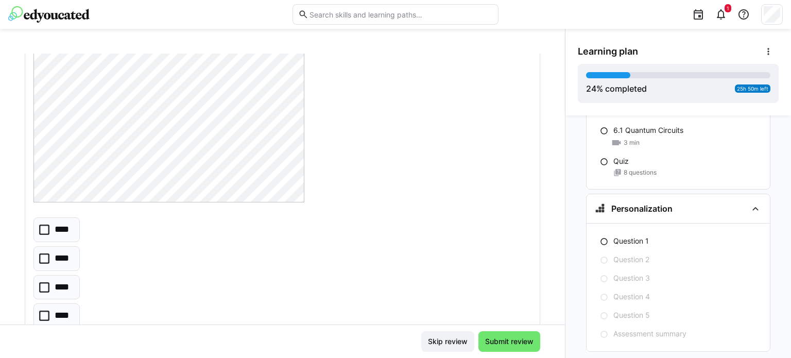
scroll to position [309, 0]
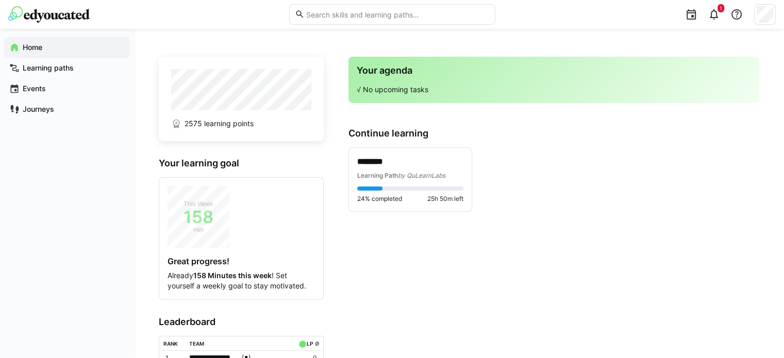
scroll to position [90, 0]
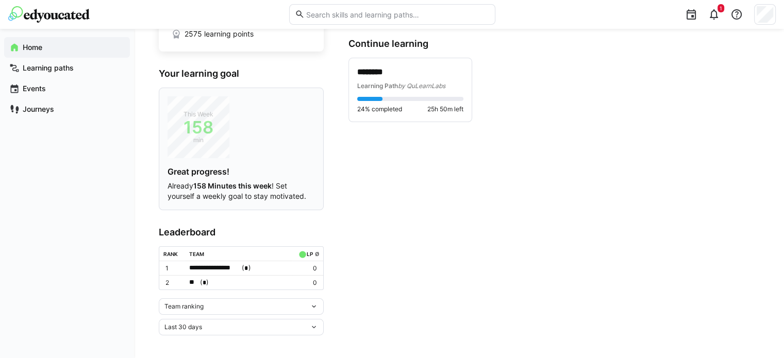
click at [265, 125] on div "This Week 158 min Great progress! Already 158 Minutes this week ! Set yourself …" at bounding box center [240, 148] width 147 height 105
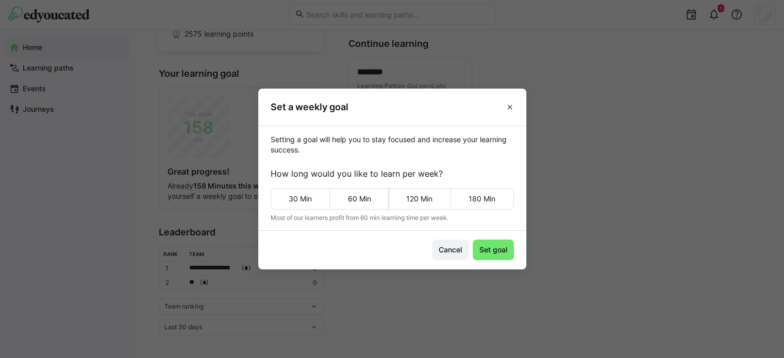
click at [693, 122] on eds-dialog "Set a weekly goal Setting a goal will help you to stay focused and increase you…" at bounding box center [392, 179] width 784 height 358
drag, startPoint x: 511, startPoint y: 109, endPoint x: 491, endPoint y: 108, distance: 20.1
click at [511, 108] on eds-icon at bounding box center [509, 107] width 8 height 8
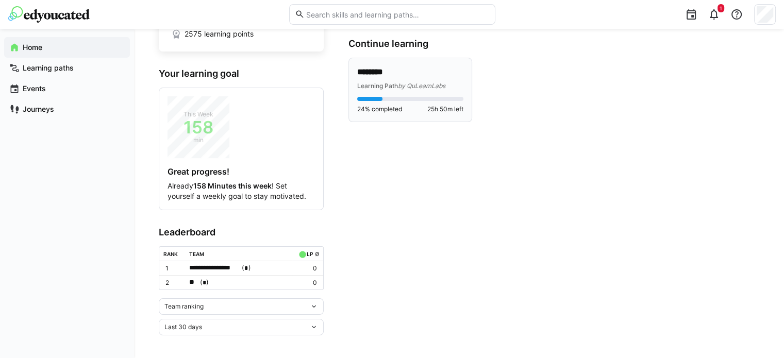
click at [409, 76] on p "********" at bounding box center [410, 72] width 106 height 12
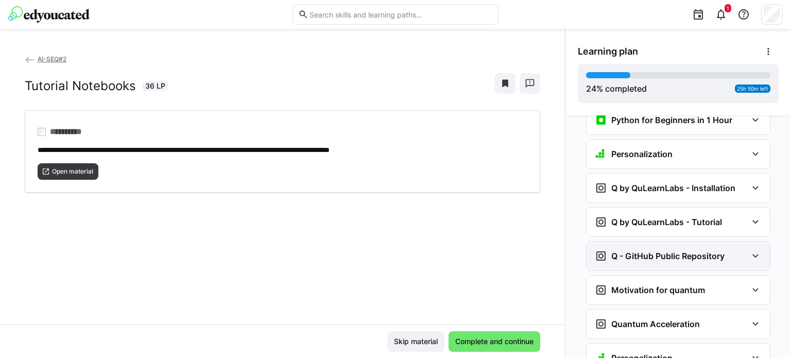
scroll to position [1045, 0]
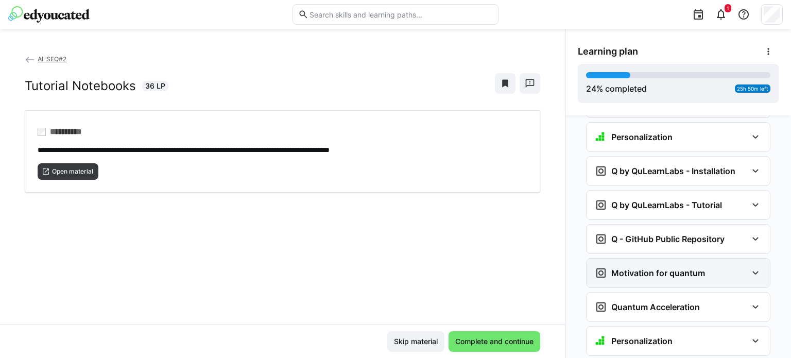
click at [717, 267] on div "Motivation for quantum" at bounding box center [671, 273] width 152 height 12
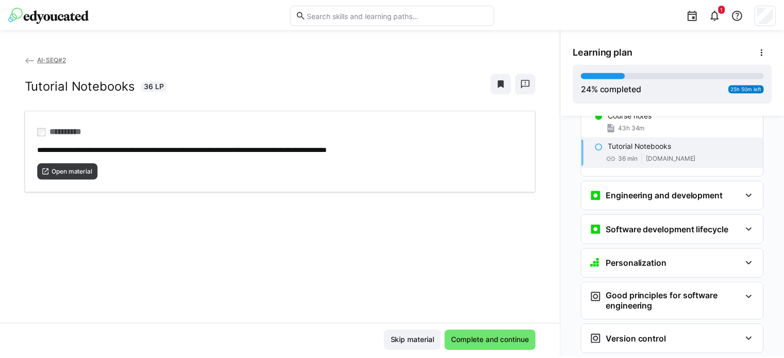
scroll to position [258, 0]
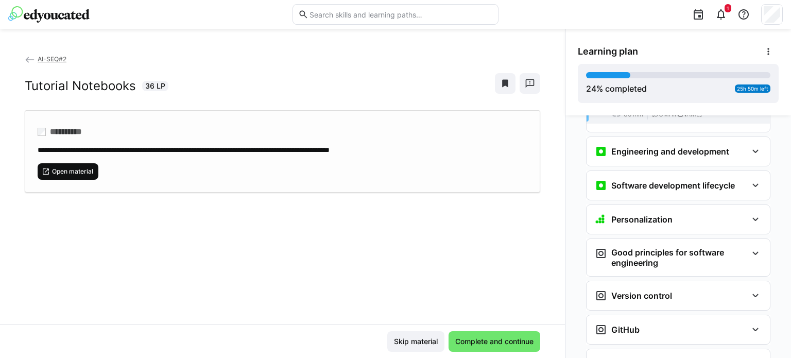
click at [94, 168] on span "Open material" at bounding box center [68, 171] width 61 height 16
click at [27, 59] on eds-icon at bounding box center [30, 60] width 10 height 10
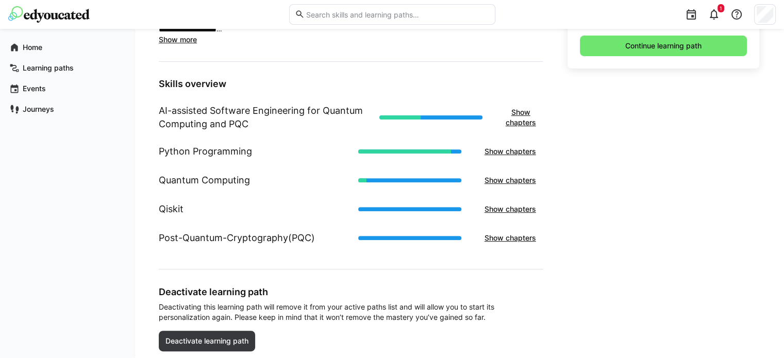
scroll to position [394, 0]
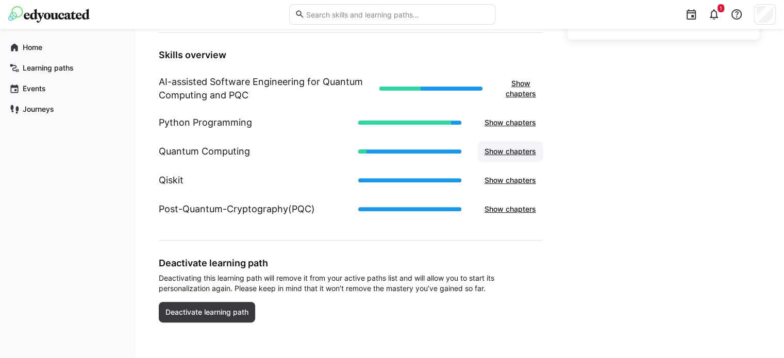
click at [501, 152] on span "Show chapters" at bounding box center [510, 151] width 55 height 10
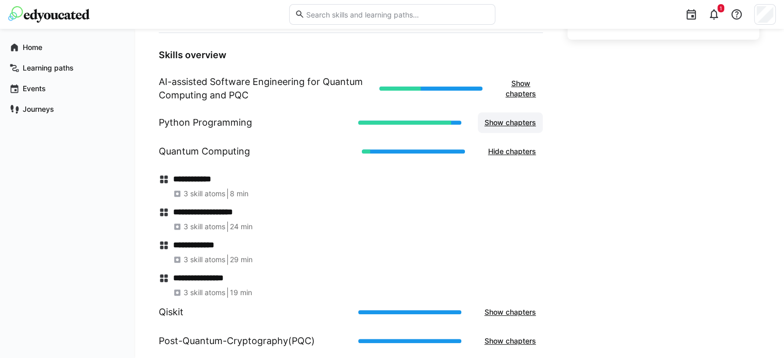
click at [504, 120] on span "Show chapters" at bounding box center [510, 122] width 55 height 10
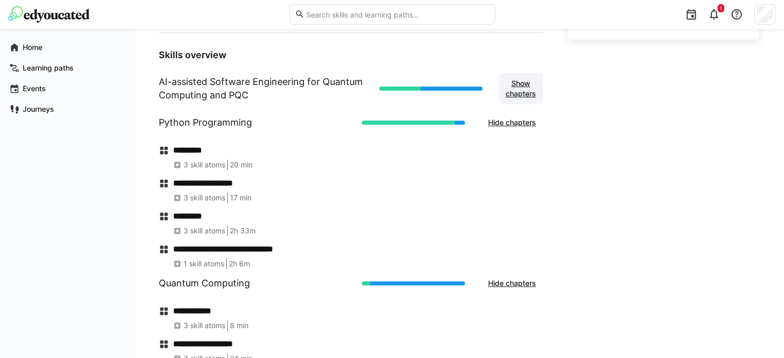
click at [510, 77] on span "Show chapters" at bounding box center [521, 88] width 44 height 31
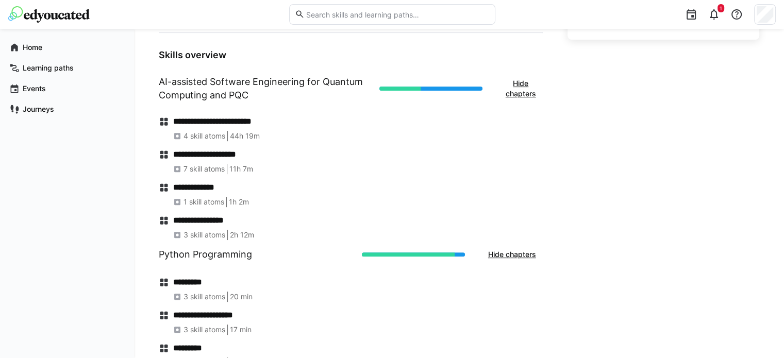
click at [241, 123] on h4 "**********" at bounding box center [357, 121] width 369 height 10
click at [164, 121] on eds-icon at bounding box center [164, 121] width 10 height 10
click at [202, 121] on h4 "**********" at bounding box center [357, 121] width 369 height 10
click at [295, 113] on div "**********" at bounding box center [351, 174] width 384 height 132
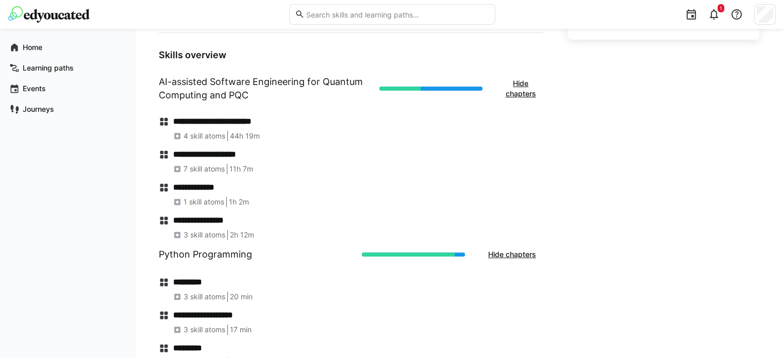
click at [272, 121] on h4 "**********" at bounding box center [357, 121] width 369 height 10
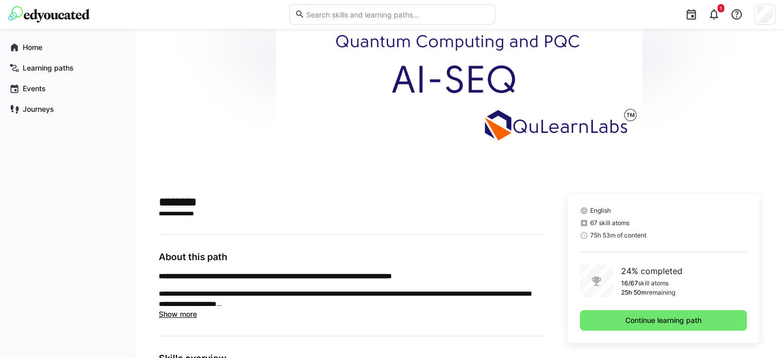
scroll to position [206, 0]
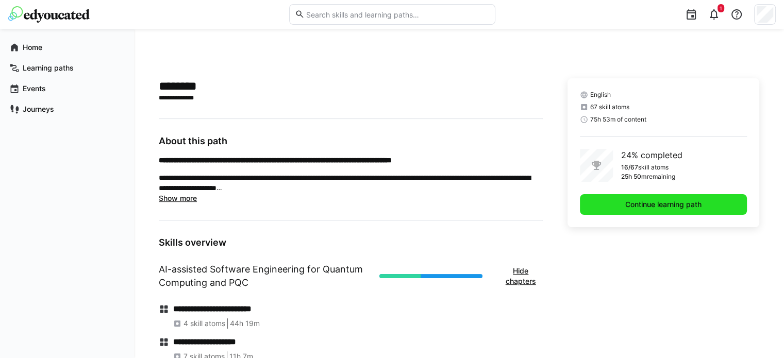
click at [682, 203] on span "Continue learning path" at bounding box center [662, 204] width 79 height 10
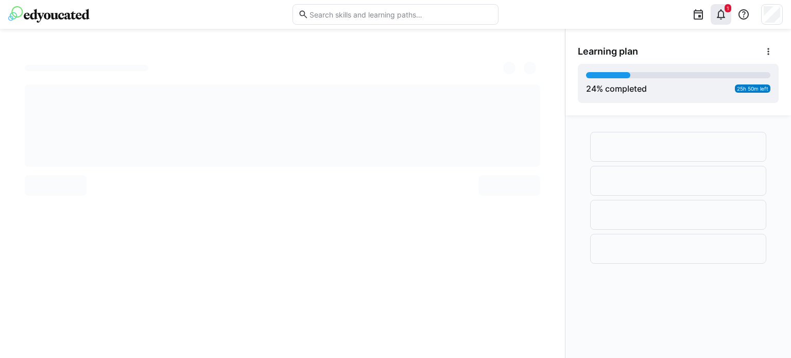
click at [722, 15] on eds-icon at bounding box center [721, 14] width 12 height 12
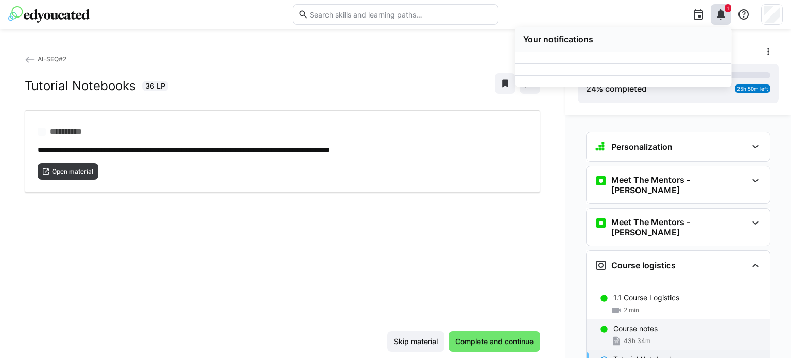
click at [678, 324] on div "Course notes" at bounding box center [688, 329] width 148 height 10
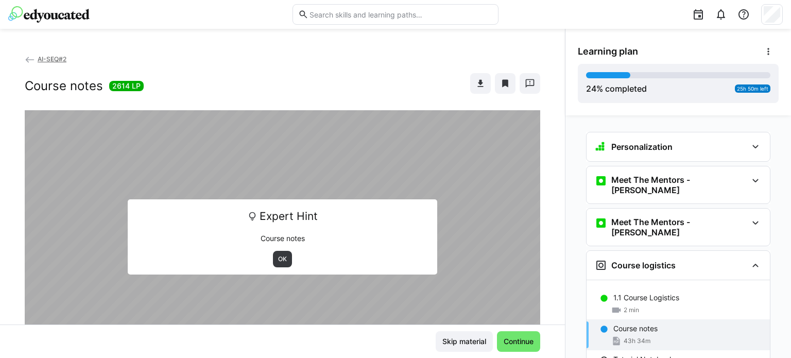
scroll to position [117, 0]
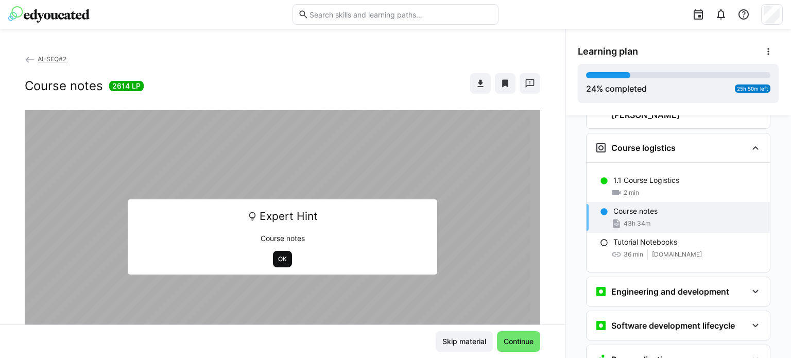
click at [277, 259] on span "OK" at bounding box center [282, 259] width 11 height 8
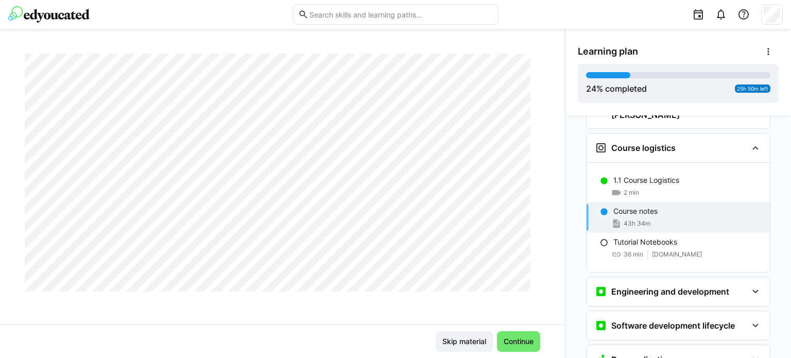
scroll to position [5037, 0]
